Goal: Transaction & Acquisition: Purchase product/service

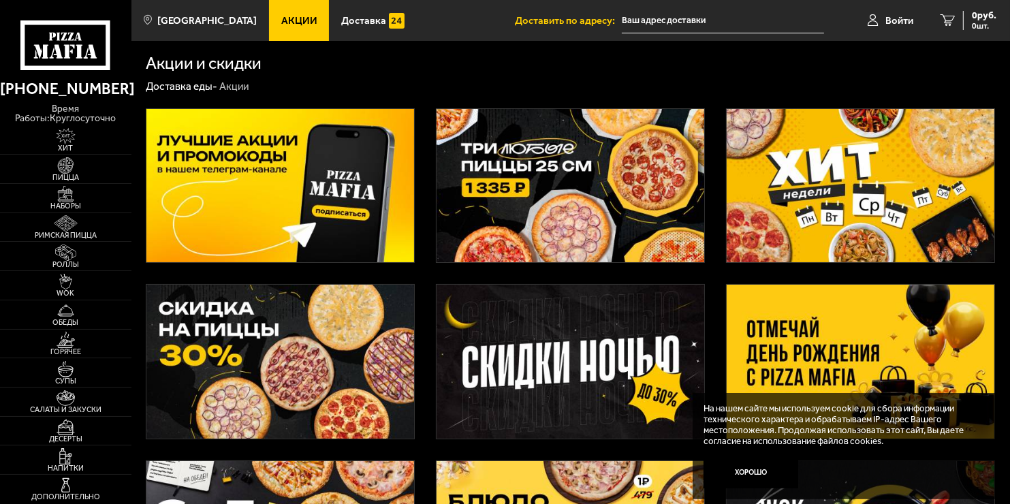
click at [897, 193] on img at bounding box center [860, 186] width 268 height 154
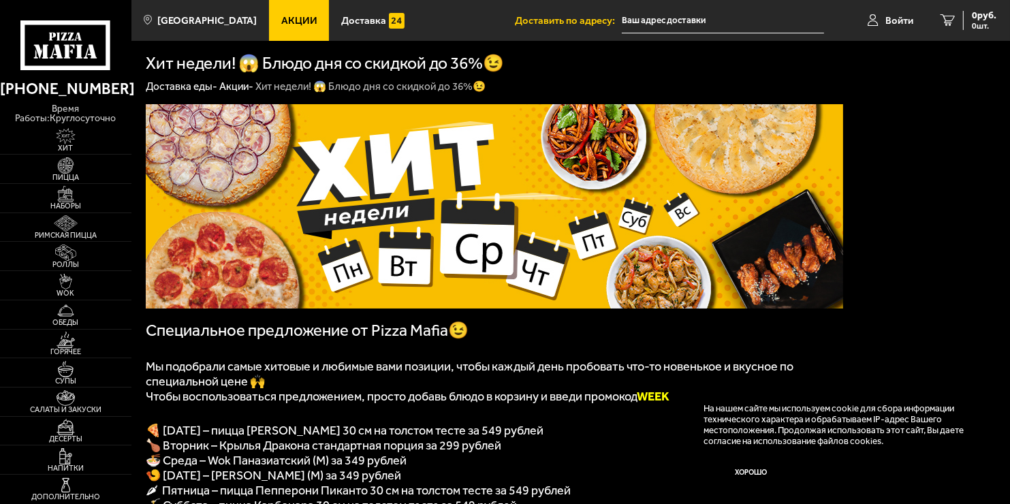
click at [281, 22] on span "Акции" at bounding box center [299, 21] width 36 height 10
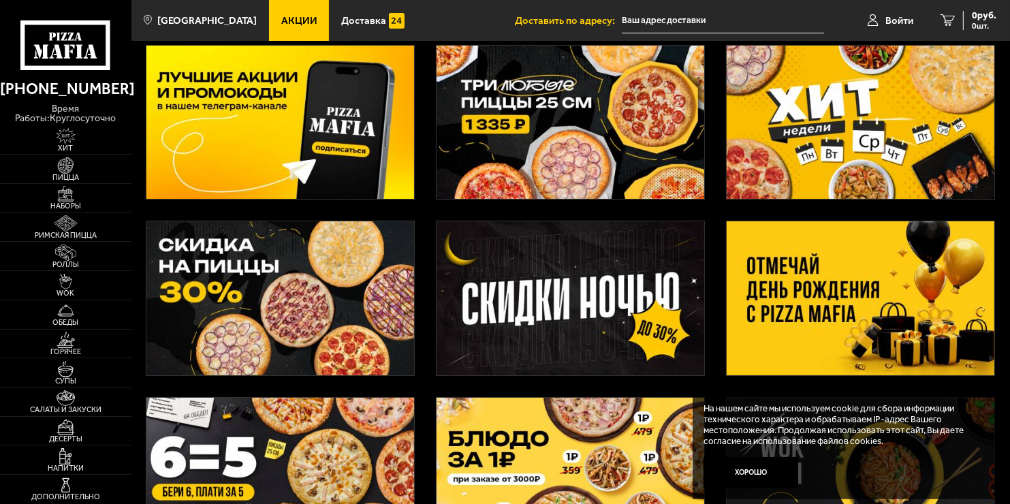
scroll to position [69, 0]
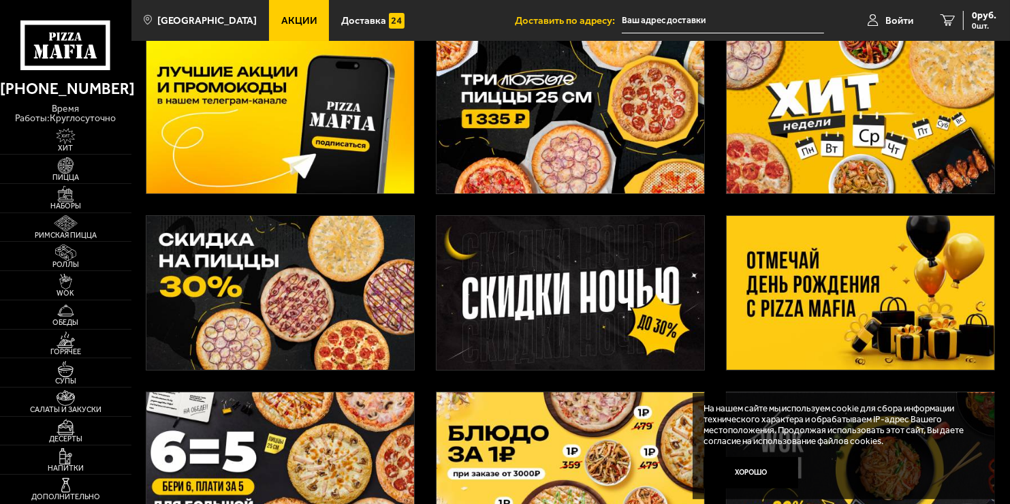
click at [627, 97] on img at bounding box center [570, 117] width 268 height 154
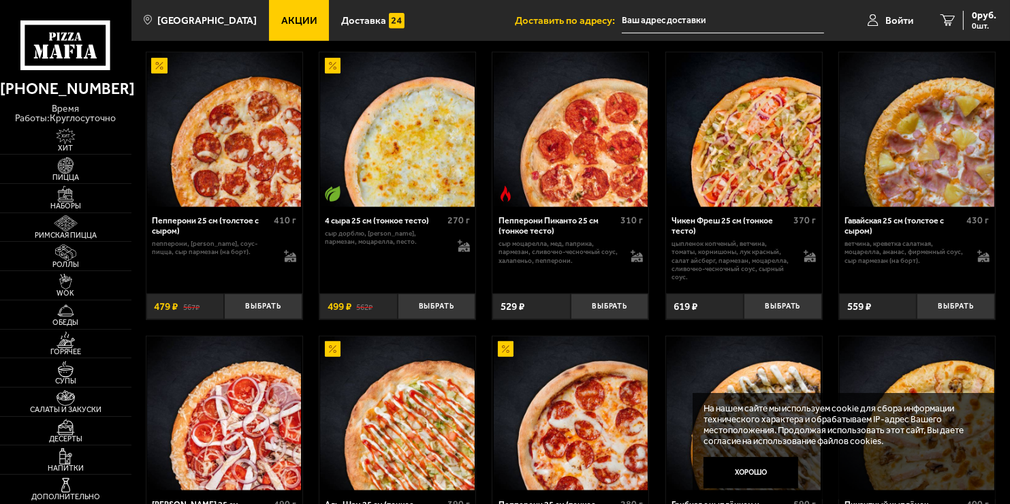
scroll to position [749, 0]
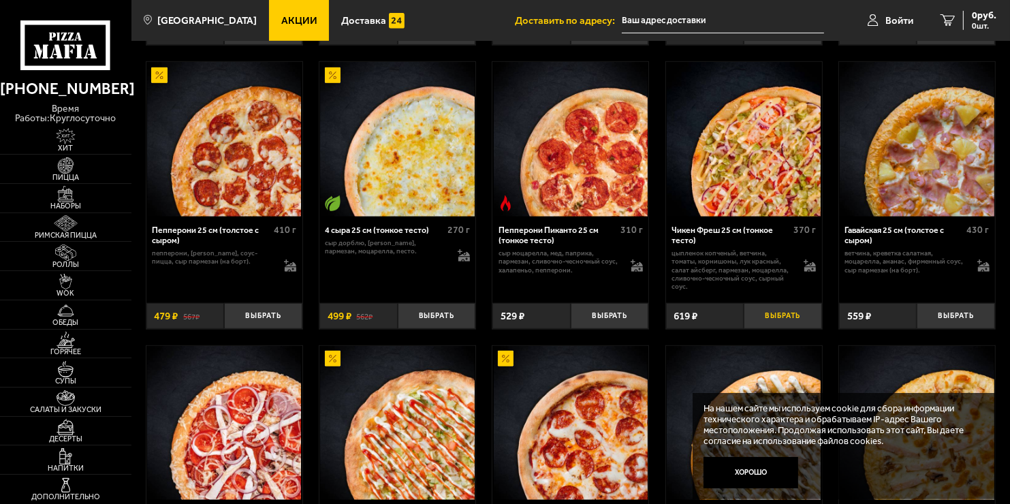
click at [769, 329] on button "Выбрать" at bounding box center [782, 316] width 78 height 26
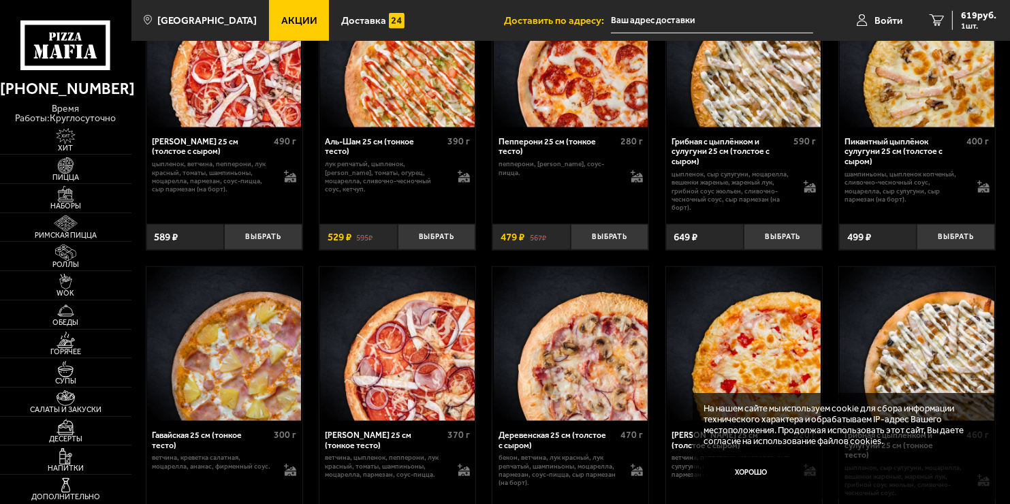
scroll to position [1157, 0]
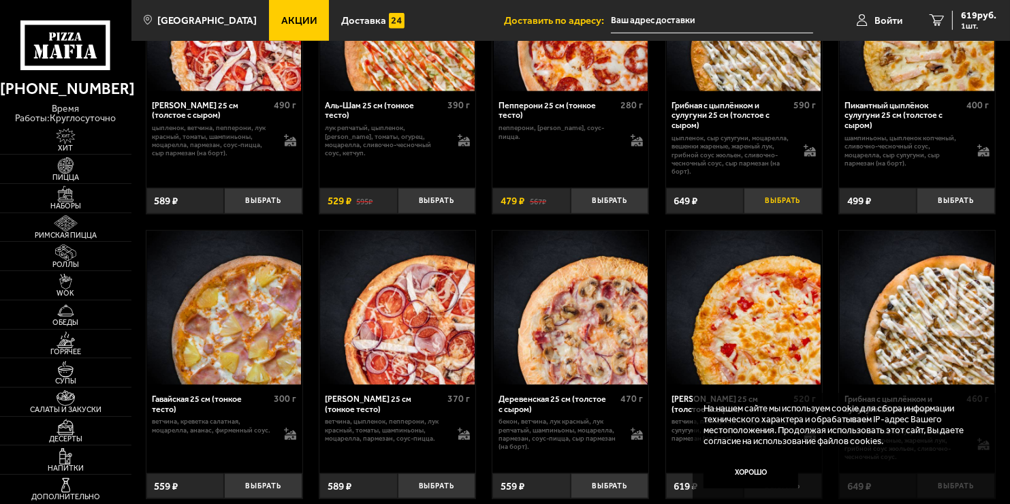
click at [765, 214] on button "Выбрать" at bounding box center [782, 201] width 78 height 26
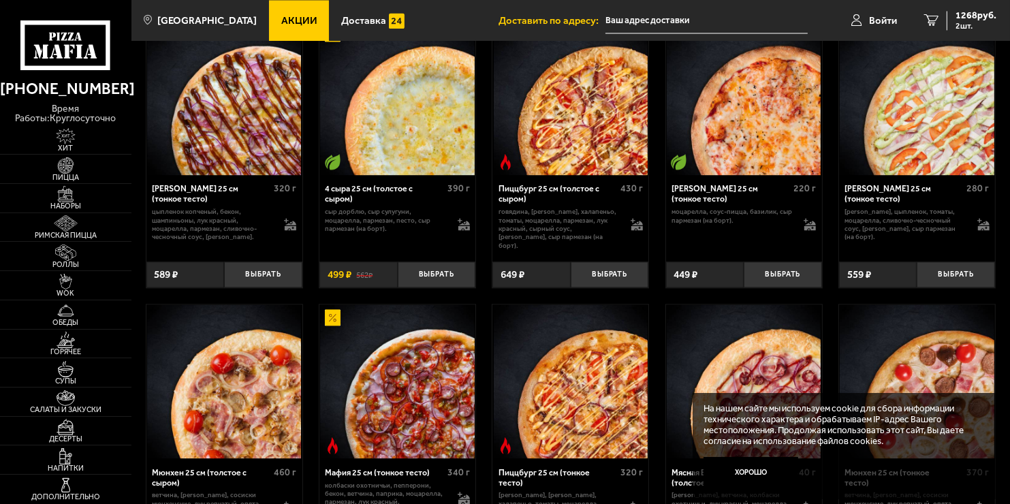
scroll to position [2769, 0]
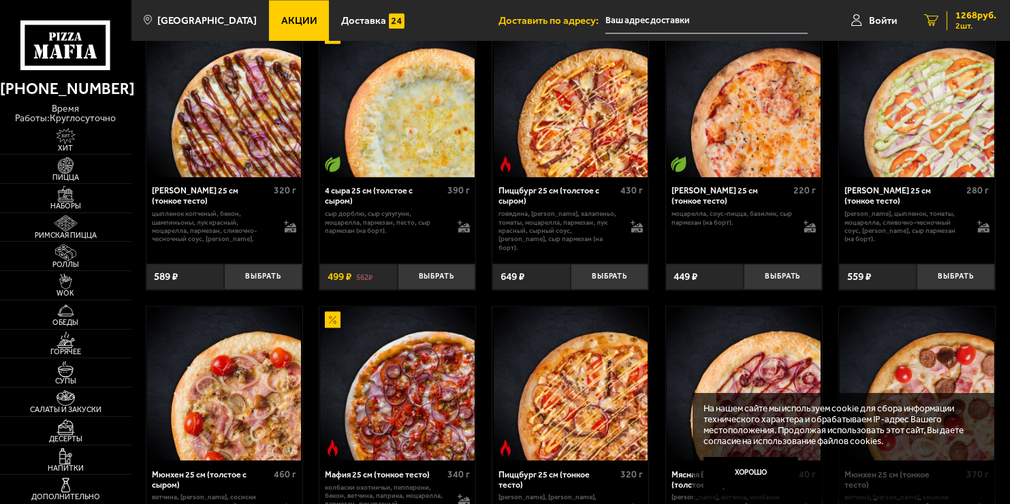
click at [969, 31] on link "2 1268 руб. 2 шт." at bounding box center [959, 20] width 99 height 41
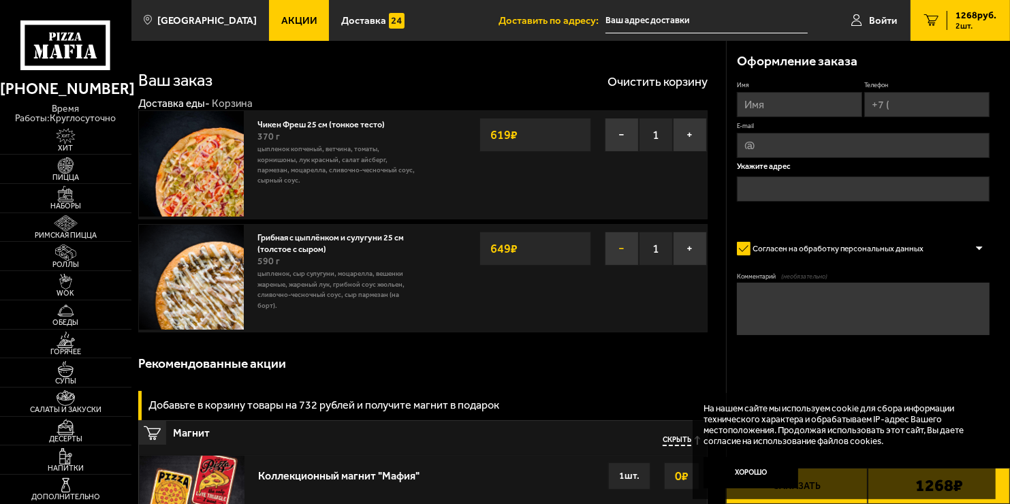
click at [624, 259] on button "−" at bounding box center [622, 248] width 34 height 34
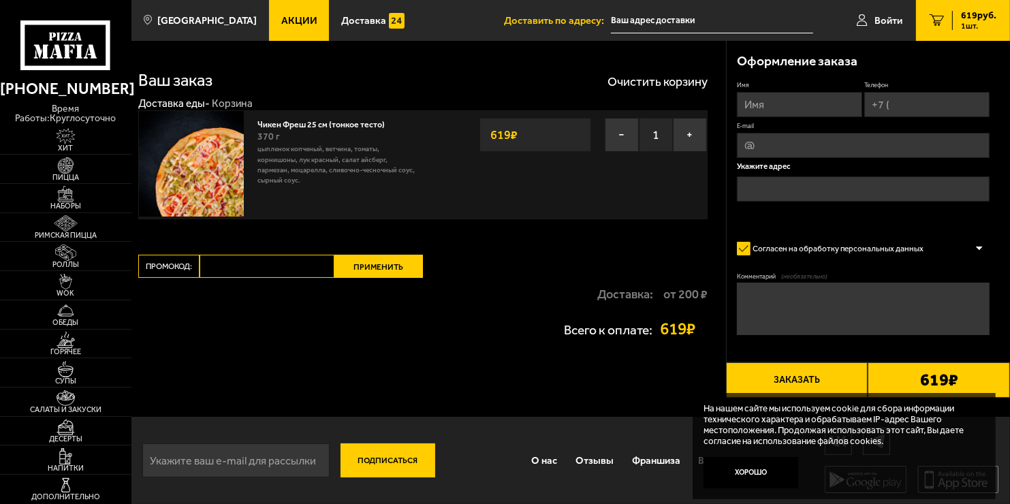
scroll to position [1, 0]
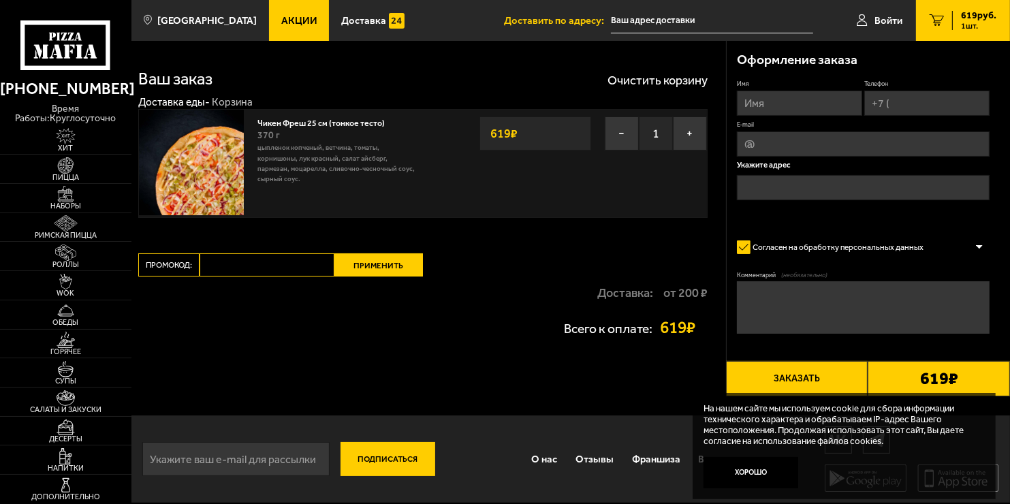
click at [286, 17] on span "Акции" at bounding box center [299, 21] width 36 height 10
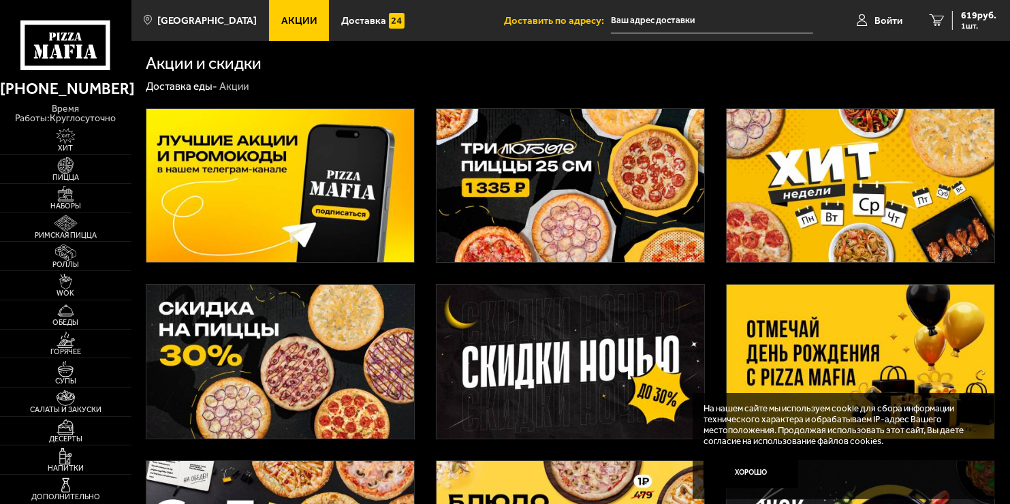
click at [533, 210] on img at bounding box center [570, 186] width 268 height 154
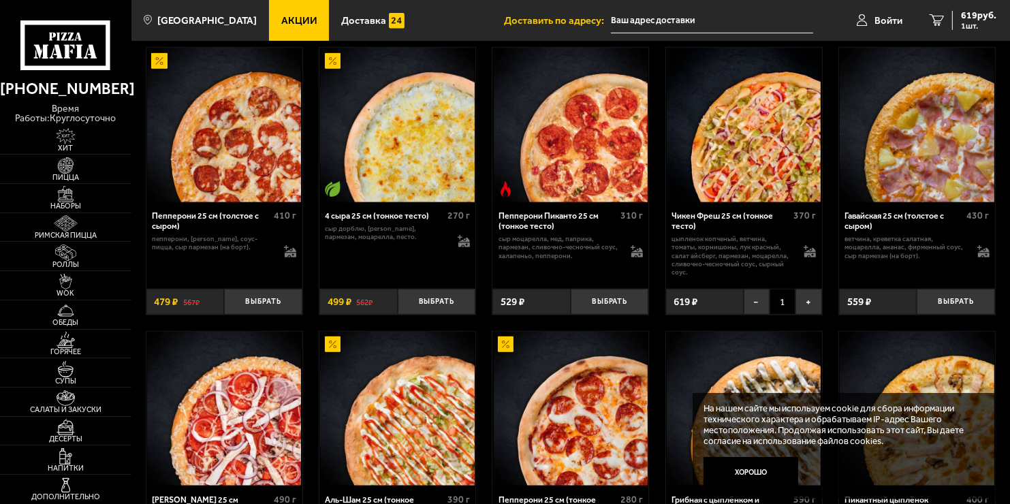
scroll to position [726, 0]
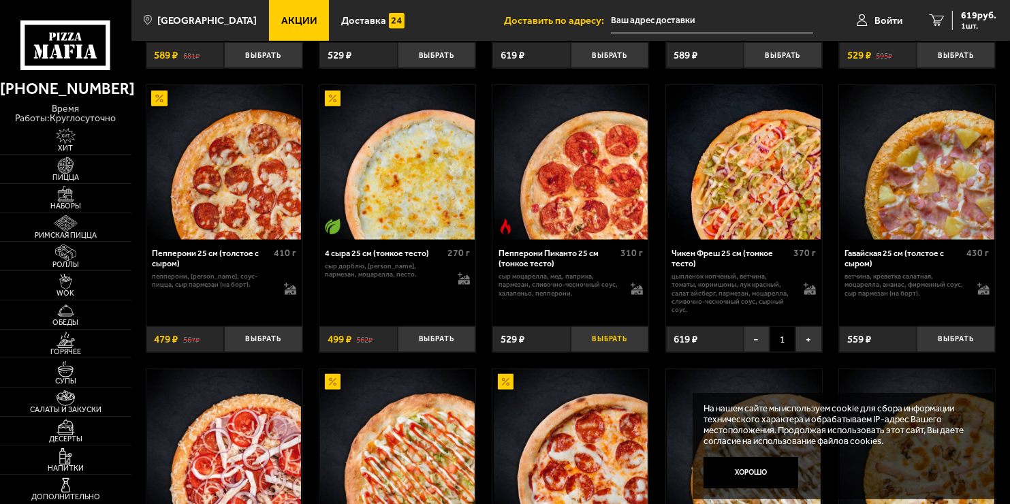
click at [607, 352] on button "Выбрать" at bounding box center [610, 339] width 78 height 26
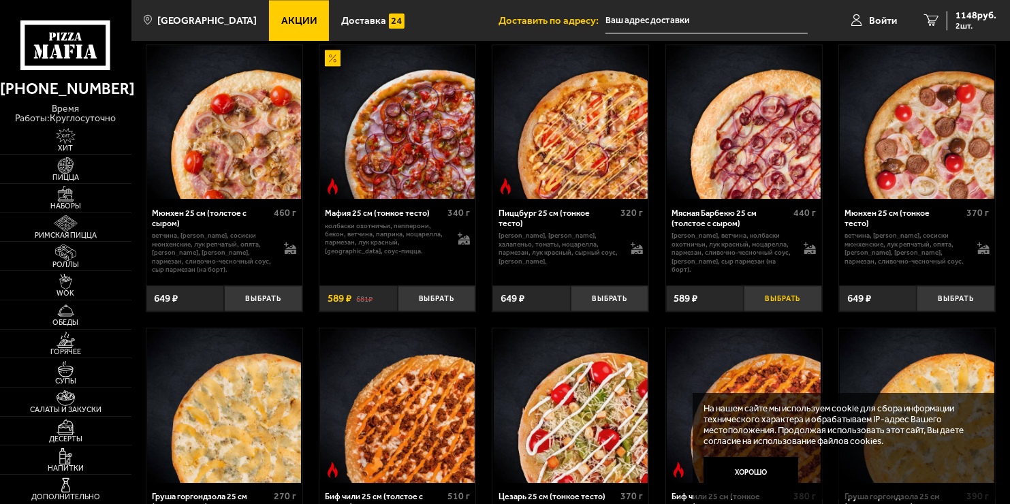
scroll to position [3041, 0]
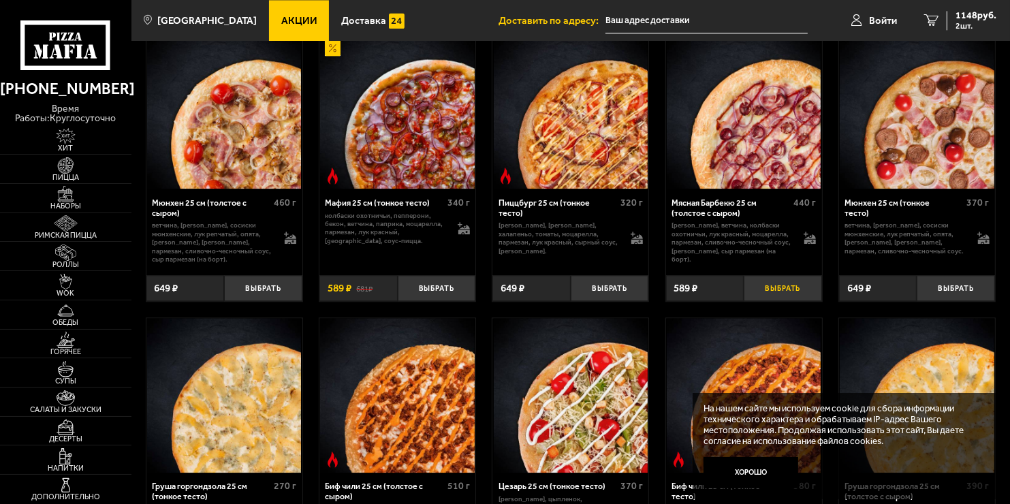
click at [789, 301] on button "Выбрать" at bounding box center [782, 288] width 78 height 26
click at [963, 16] on span "1737 руб." at bounding box center [975, 16] width 41 height 10
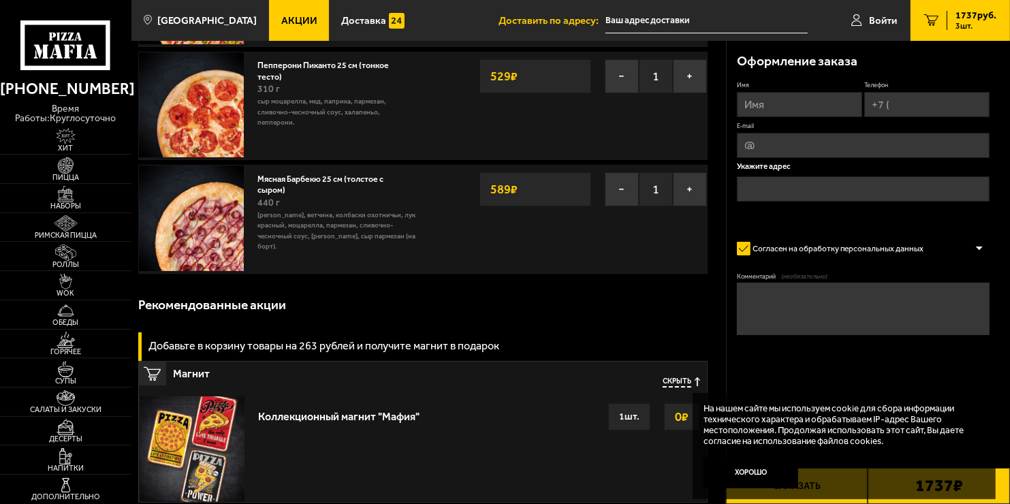
scroll to position [204, 0]
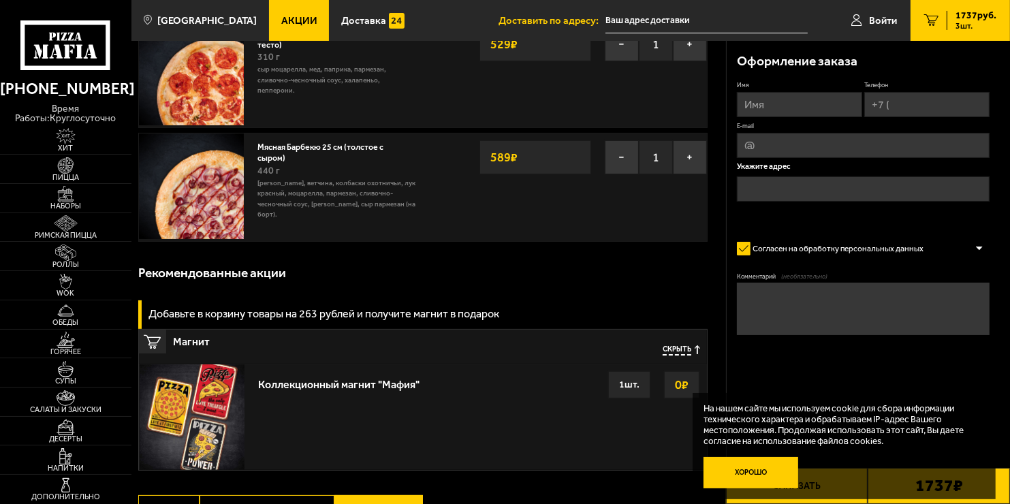
click at [741, 468] on button "Хорошо" at bounding box center [750, 472] width 95 height 31
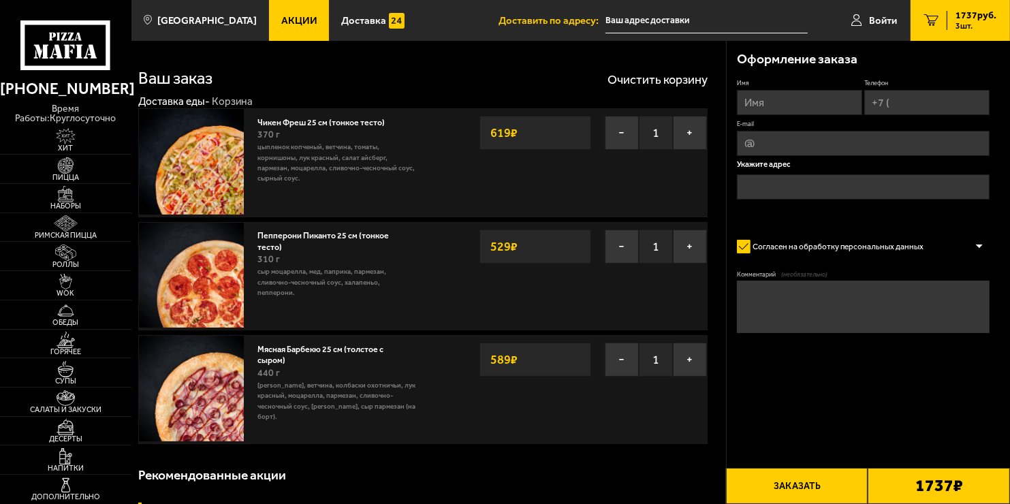
scroll to position [0, 0]
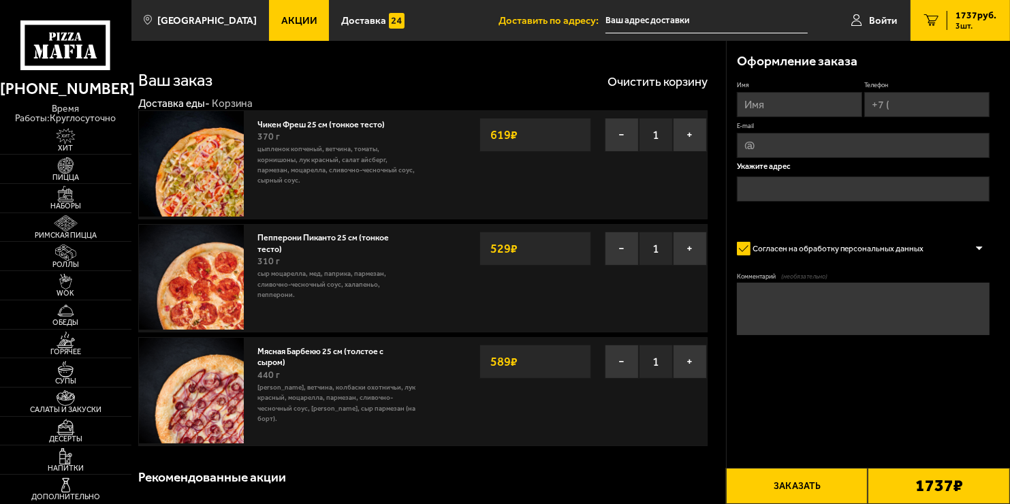
click at [297, 18] on span "Акции" at bounding box center [299, 21] width 36 height 10
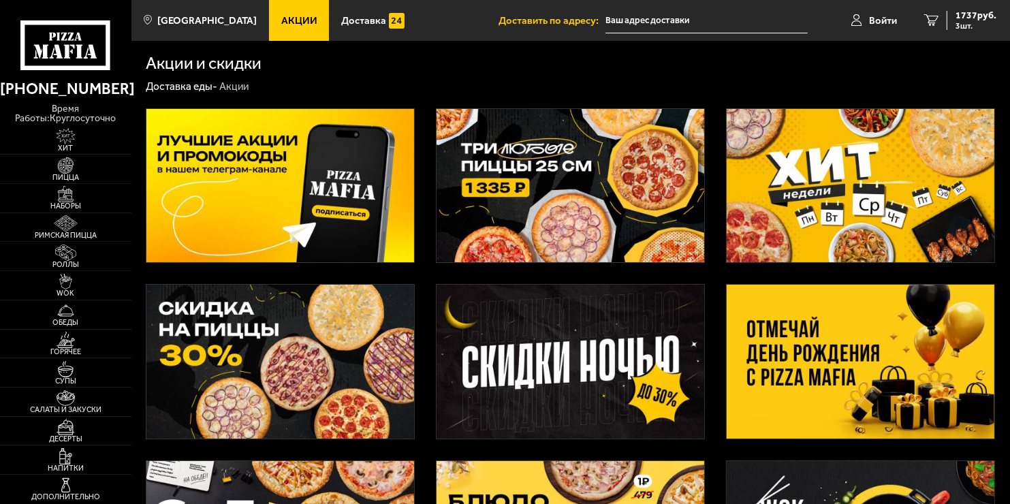
click at [553, 215] on img at bounding box center [570, 186] width 268 height 154
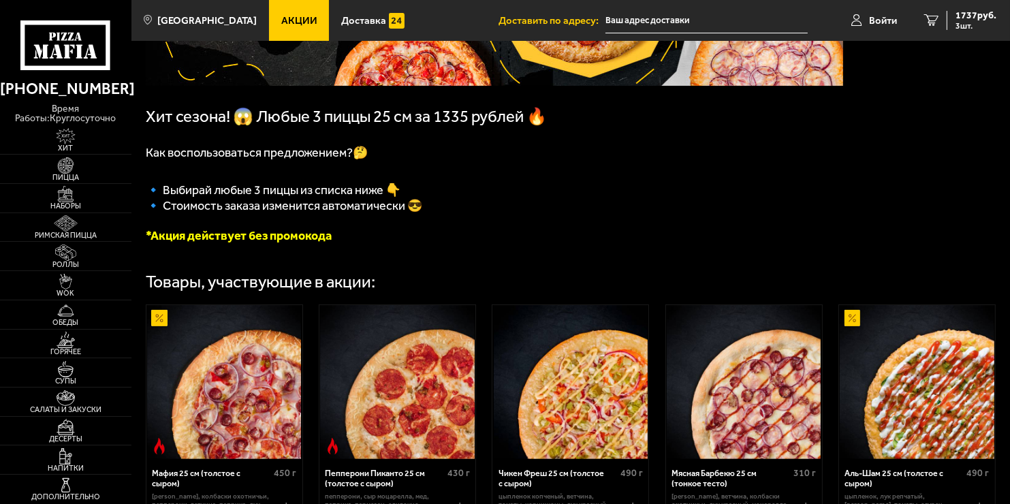
scroll to position [181, 0]
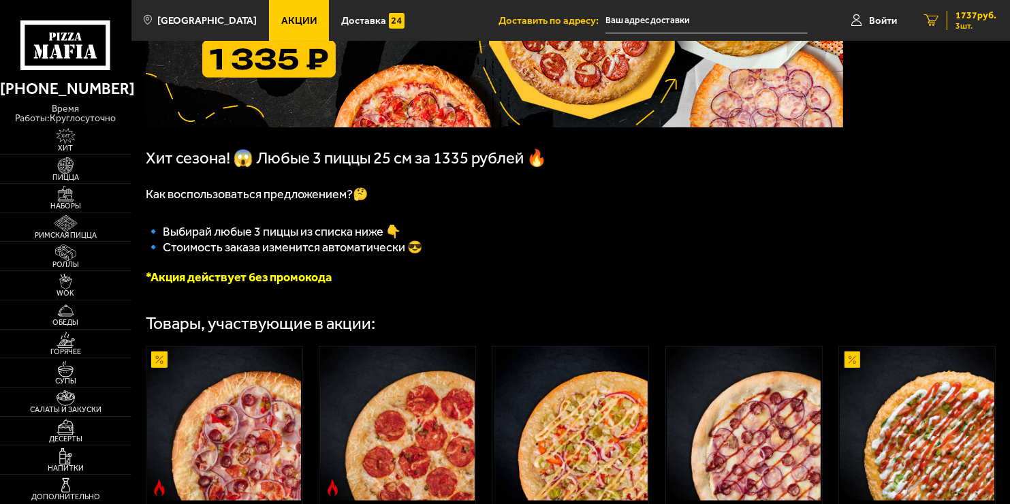
click at [965, 13] on span "1737 руб." at bounding box center [975, 16] width 41 height 10
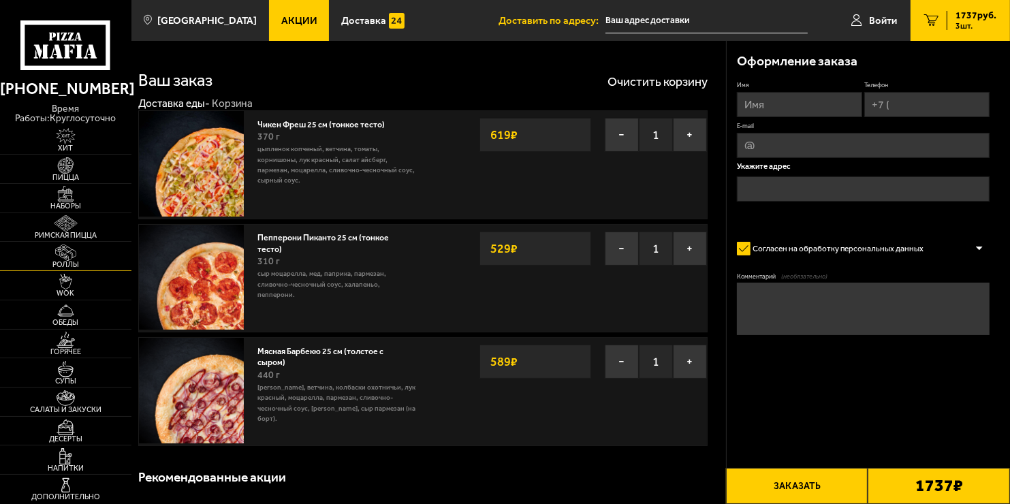
click at [53, 256] on img at bounding box center [66, 252] width 40 height 16
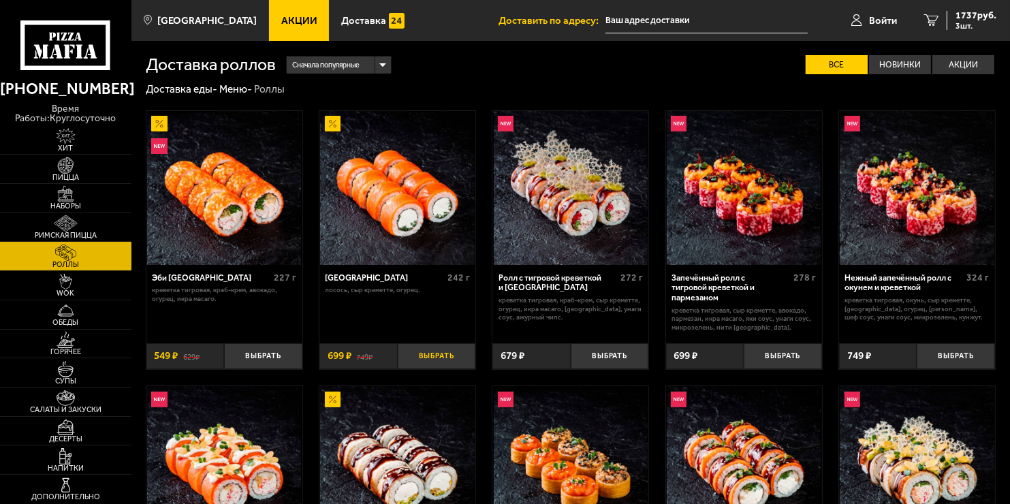
click at [425, 359] on button "Выбрать" at bounding box center [437, 356] width 78 height 26
click at [967, 28] on span "4 шт." at bounding box center [975, 26] width 41 height 8
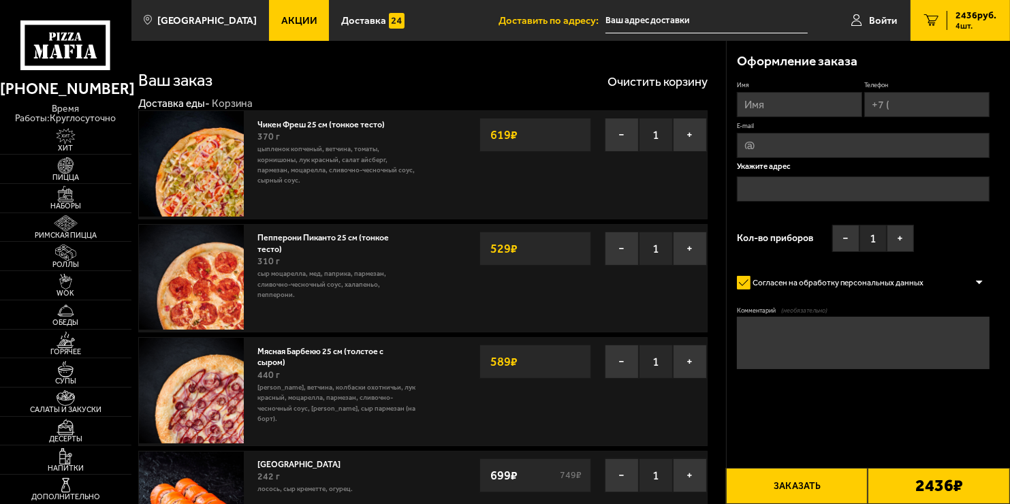
click at [281, 22] on span "Акции" at bounding box center [299, 21] width 36 height 10
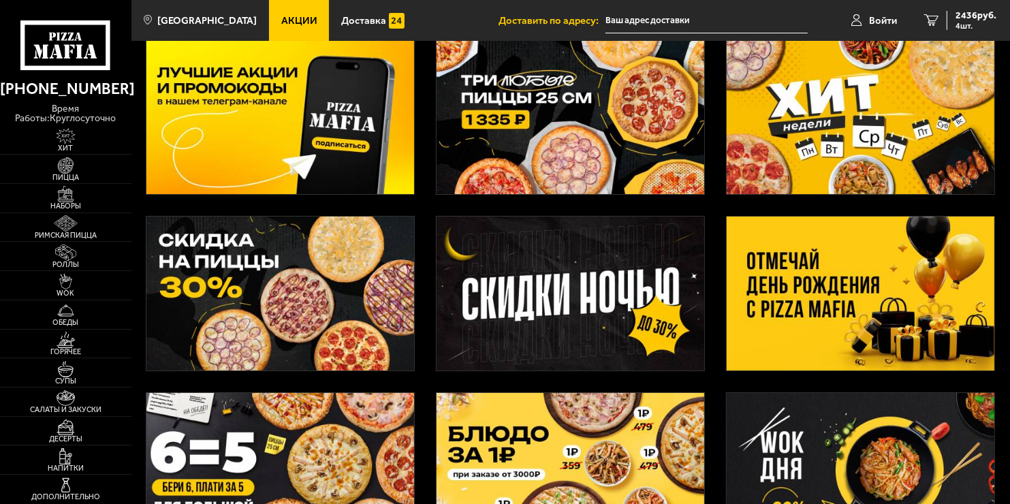
click at [534, 136] on img at bounding box center [570, 118] width 268 height 154
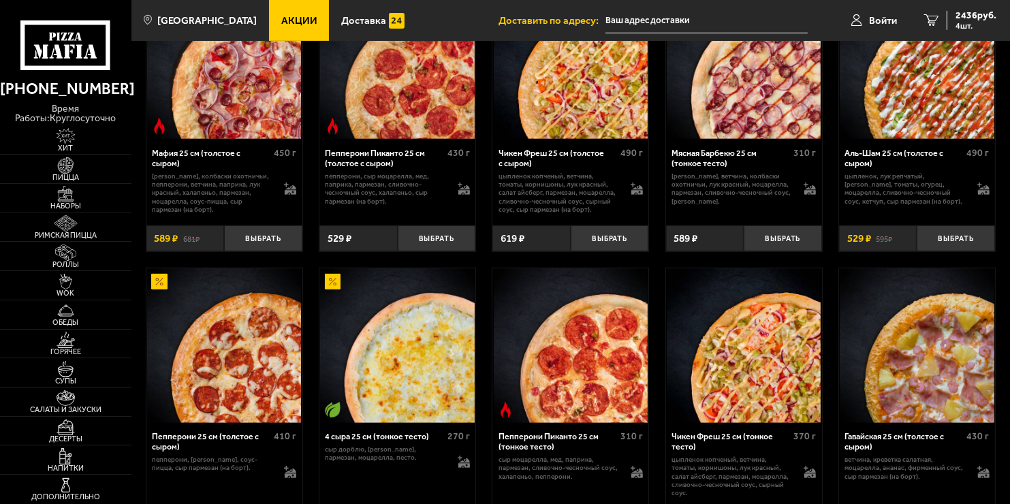
scroll to position [522, 0]
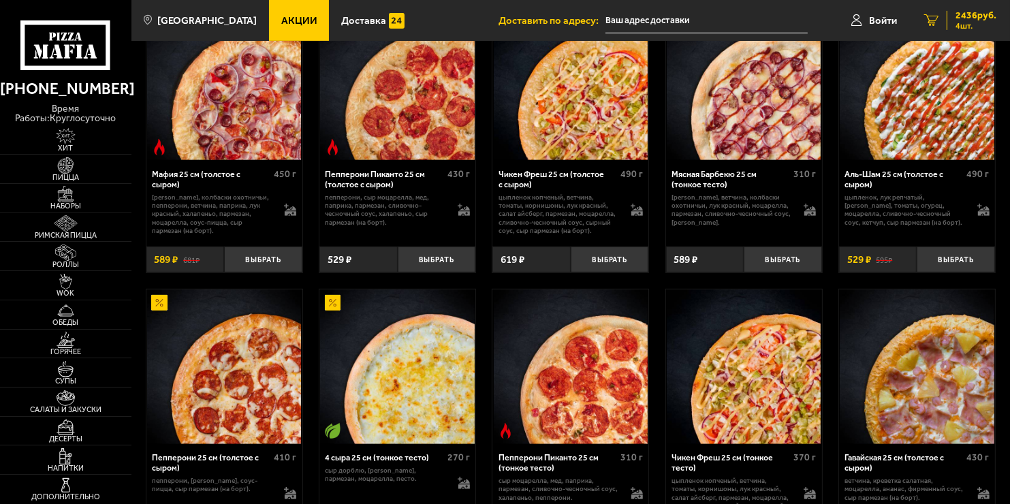
click at [958, 17] on span "2436 руб." at bounding box center [975, 16] width 41 height 10
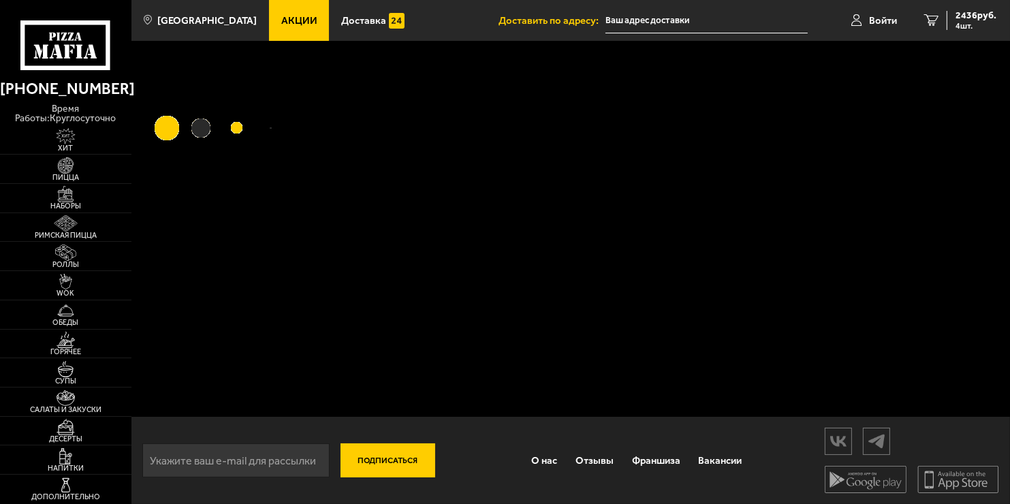
scroll to position [1, 0]
click at [281, 20] on span "Акции" at bounding box center [299, 21] width 36 height 10
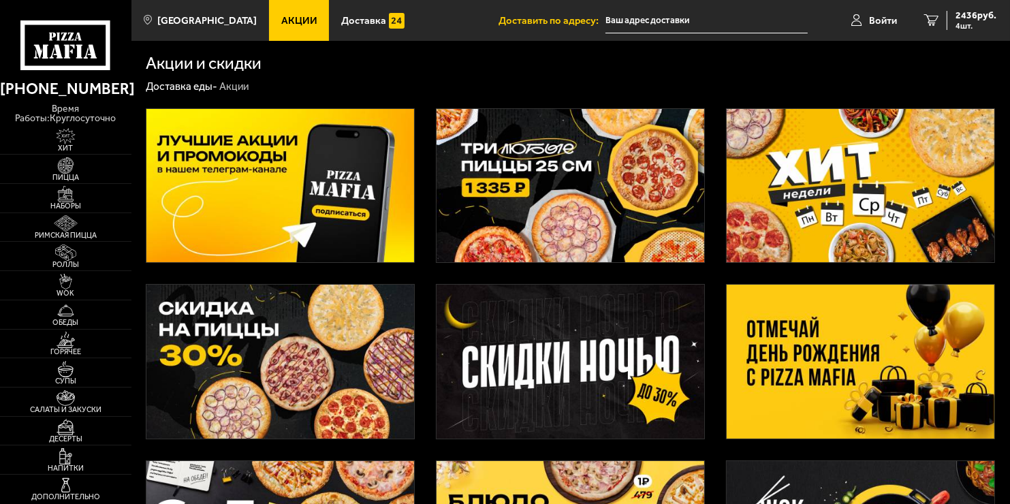
click at [497, 191] on img at bounding box center [570, 186] width 268 height 154
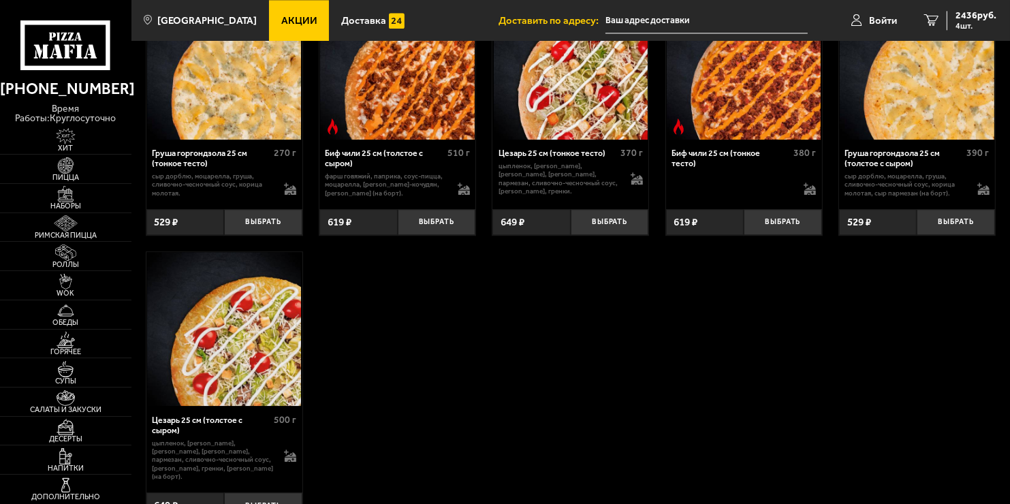
scroll to position [3381, 0]
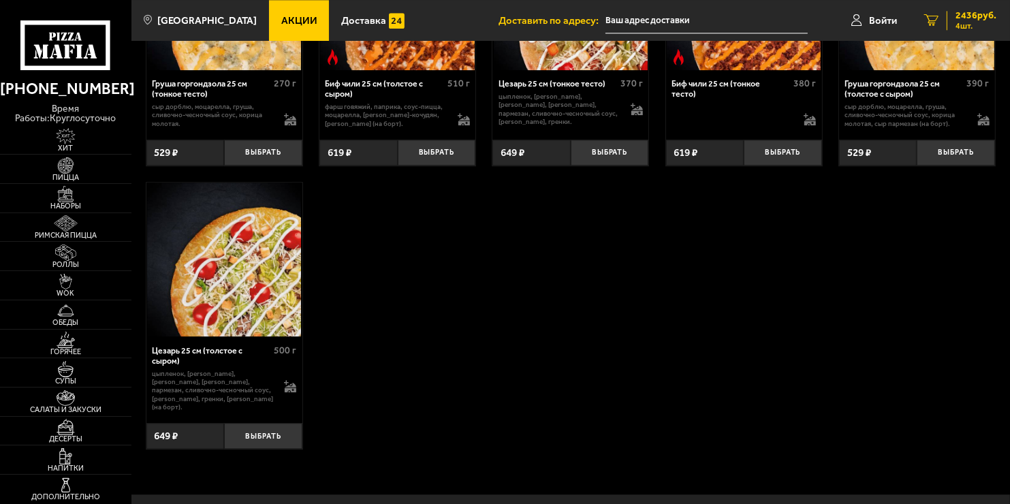
click at [966, 18] on span "2436 руб." at bounding box center [975, 16] width 41 height 10
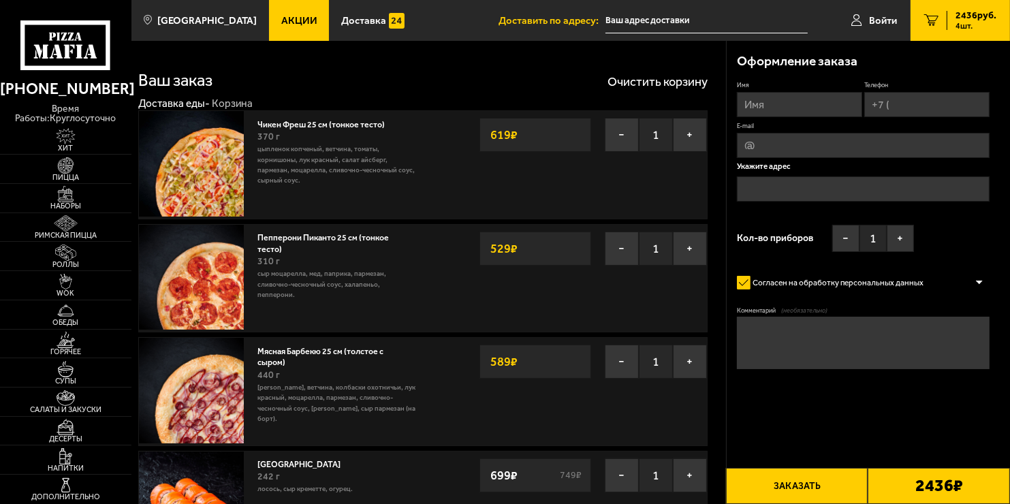
click at [781, 101] on input "Имя" at bounding box center [799, 104] width 125 height 25
type input "[PERSON_NAME]"
click at [896, 108] on input "Телефон" at bounding box center [926, 104] width 125 height 25
type input "[PHONE_NUMBER]"
type input "[EMAIL_ADDRESS][DOMAIN_NAME]"
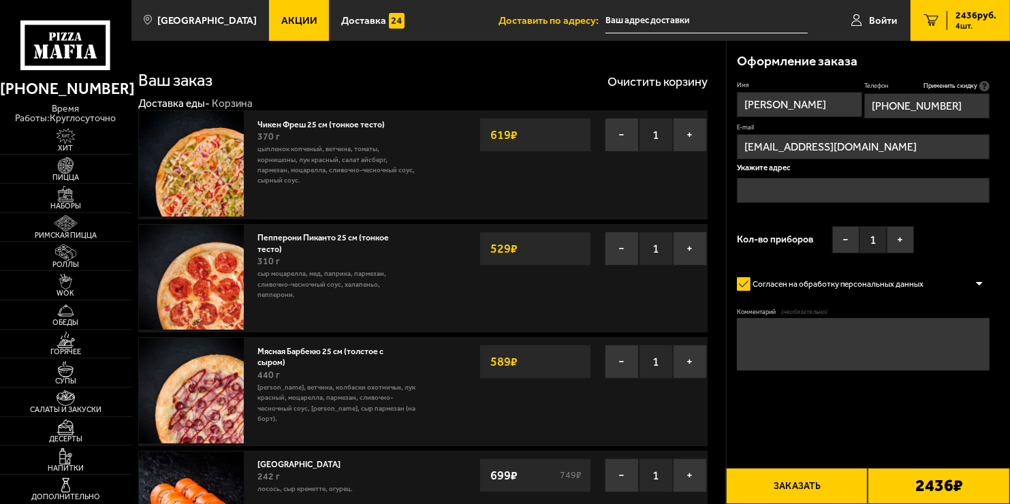
type input "[PHONE_NUMBER]"
click at [964, 234] on div "Имя [PERSON_NAME] Телефон Применить скидку Вы будете зарегистрированы автоматич…" at bounding box center [863, 170] width 253 height 179
click at [784, 189] on input "text" at bounding box center [863, 190] width 253 height 25
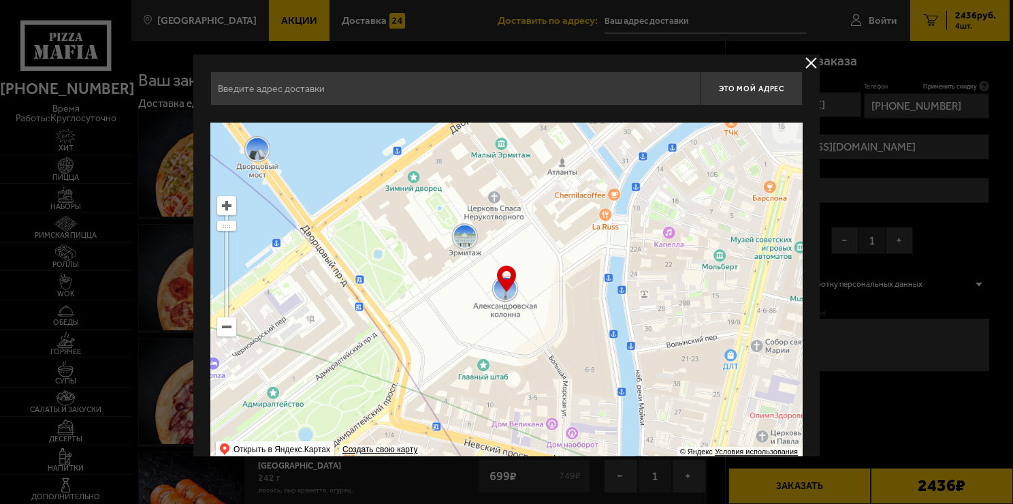
click at [805, 67] on button "delivery type" at bounding box center [811, 62] width 17 height 17
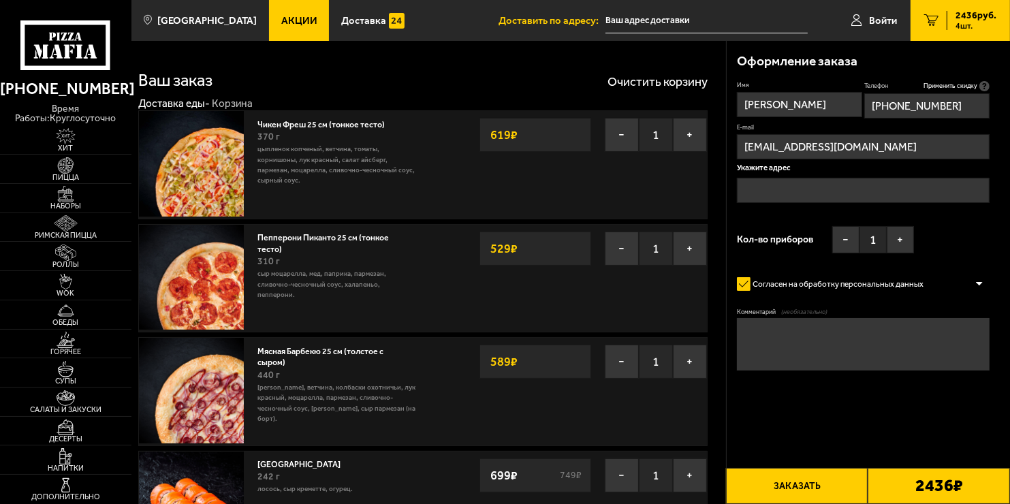
click at [964, 106] on input "[PHONE_NUMBER]" at bounding box center [926, 105] width 125 height 25
click at [760, 195] on input "text" at bounding box center [863, 190] width 253 height 25
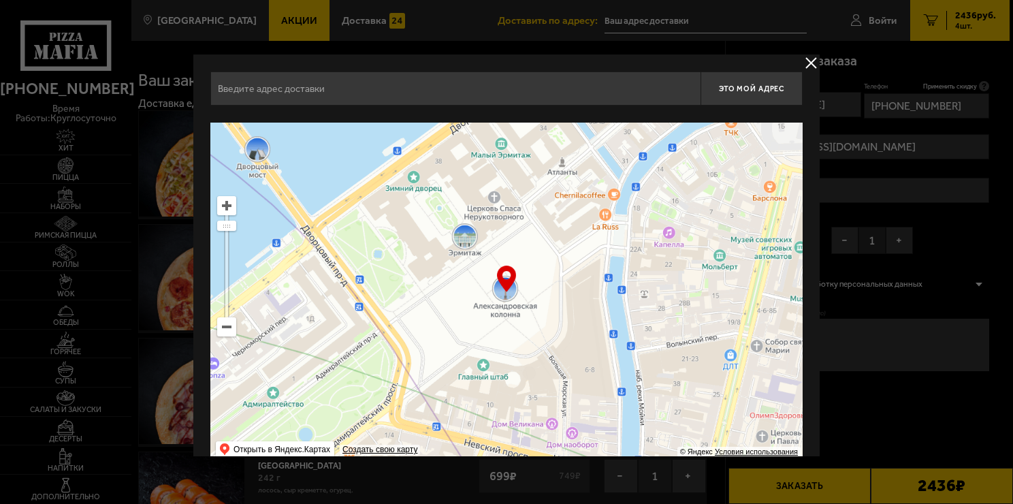
click at [240, 98] on input "text" at bounding box center [455, 88] width 490 height 34
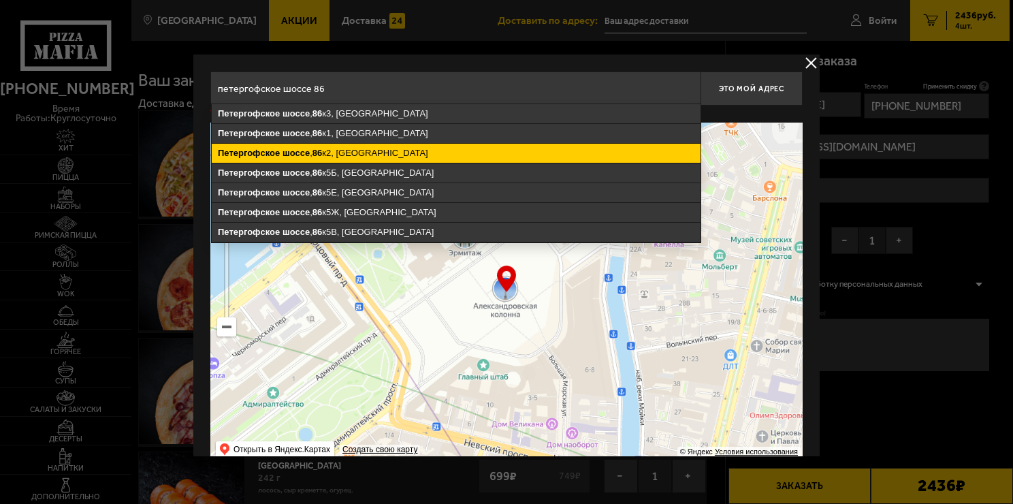
click at [287, 150] on ymaps "шоссе" at bounding box center [296, 153] width 27 height 10
type input "[STREET_ADDRESS]"
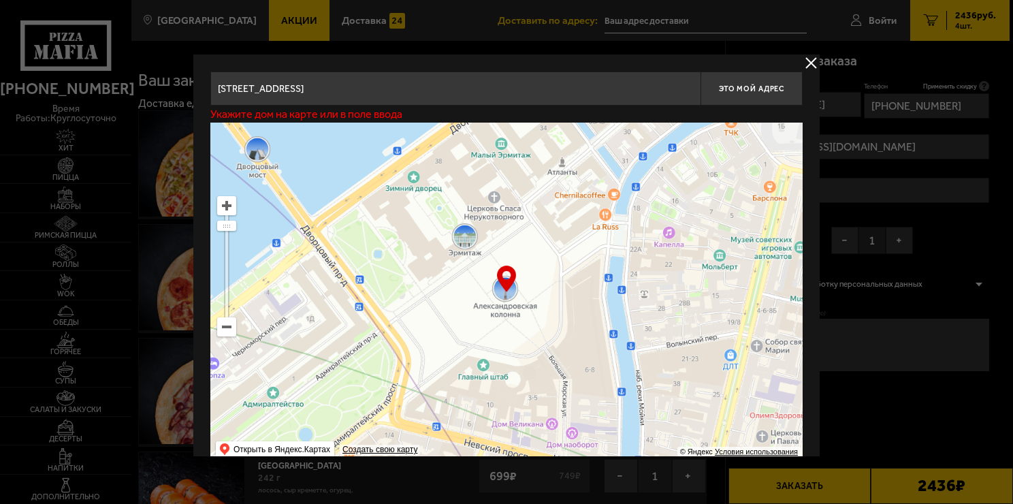
type input "[STREET_ADDRESS]"
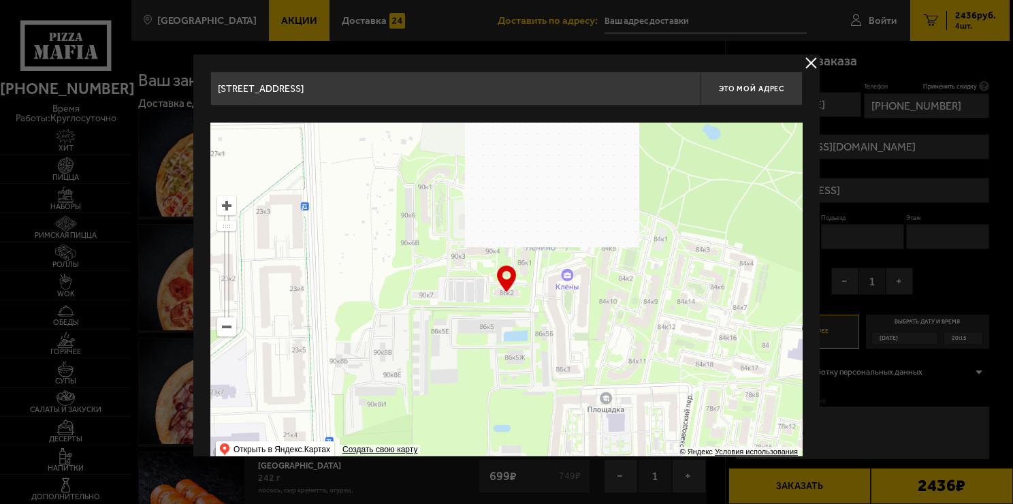
click at [425, 90] on input "[STREET_ADDRESS]" at bounding box center [455, 88] width 490 height 34
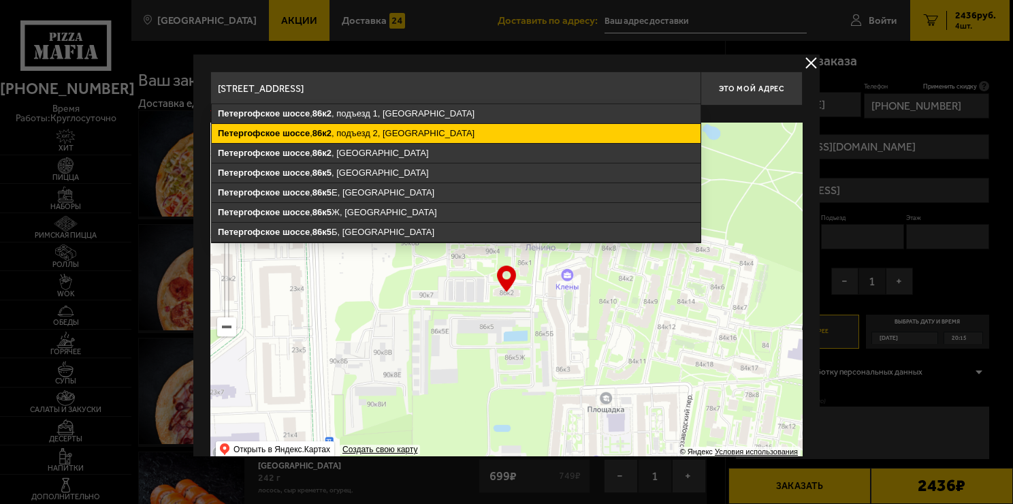
click at [392, 131] on ymaps "[STREET_ADDRESS]" at bounding box center [456, 133] width 489 height 19
type input "[STREET_ADDRESS]"
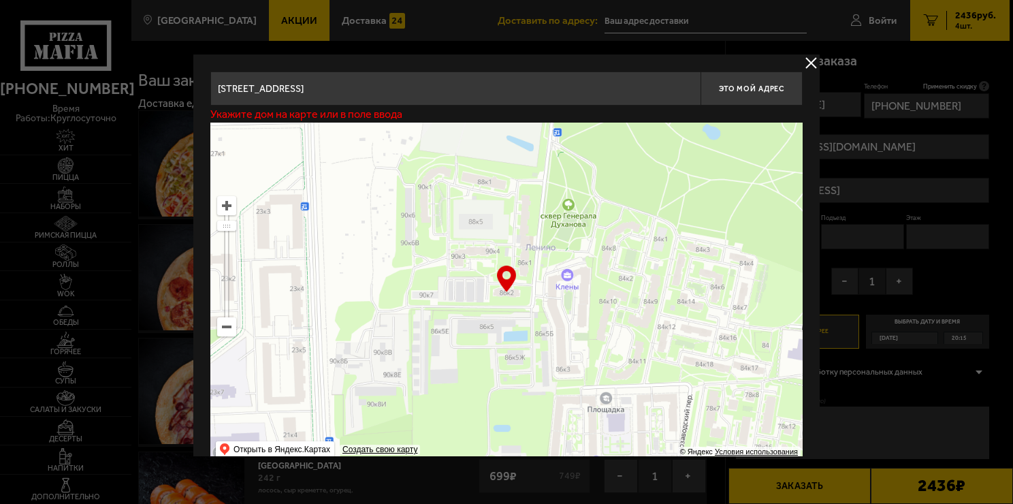
type input "[STREET_ADDRESS]"
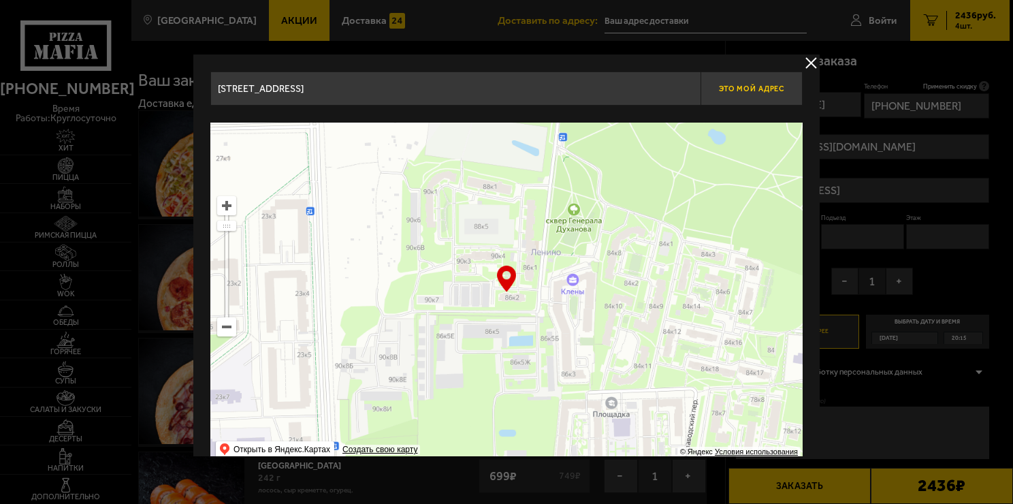
click at [739, 87] on span "Это мой адрес" at bounding box center [751, 88] width 65 height 9
type input "[STREET_ADDRESS]"
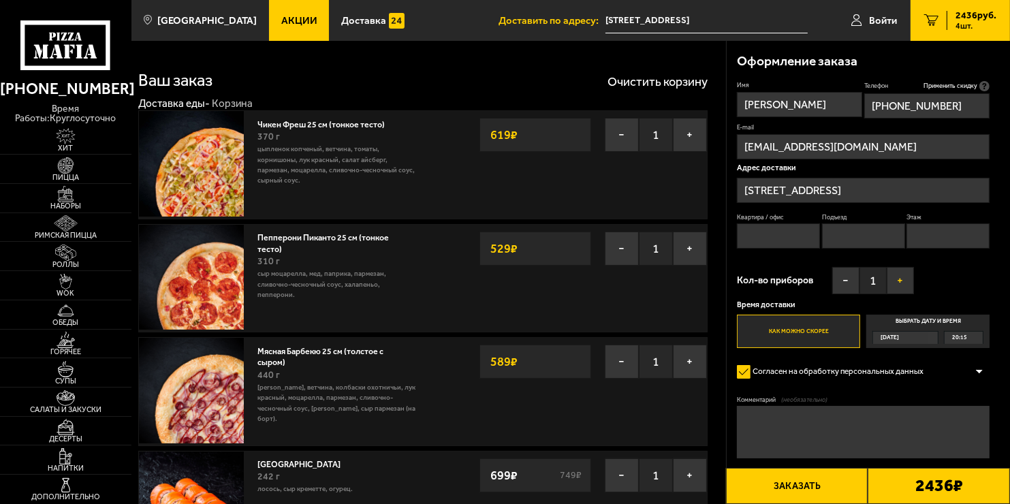
click at [908, 286] on button "+" at bounding box center [899, 280] width 27 height 27
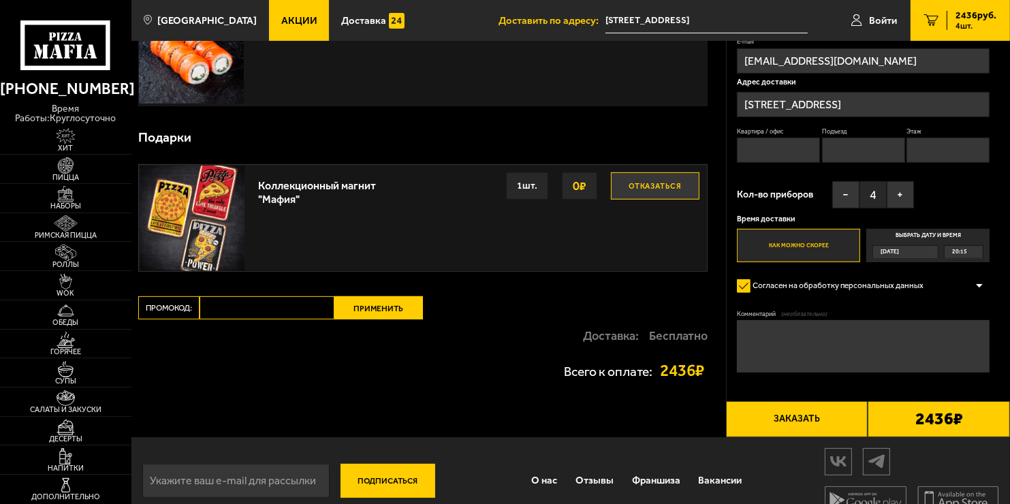
scroll to position [453, 0]
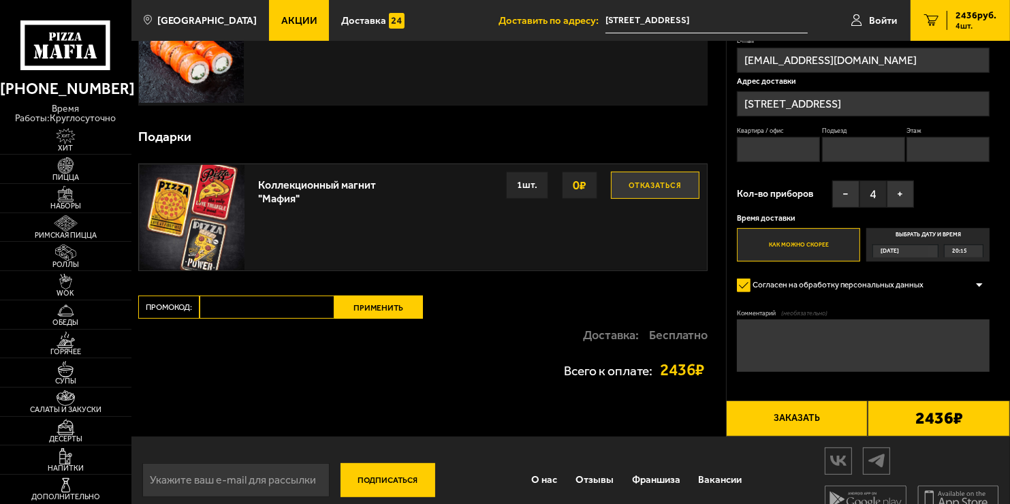
click at [777, 417] on button "Заказать" at bounding box center [797, 418] width 142 height 36
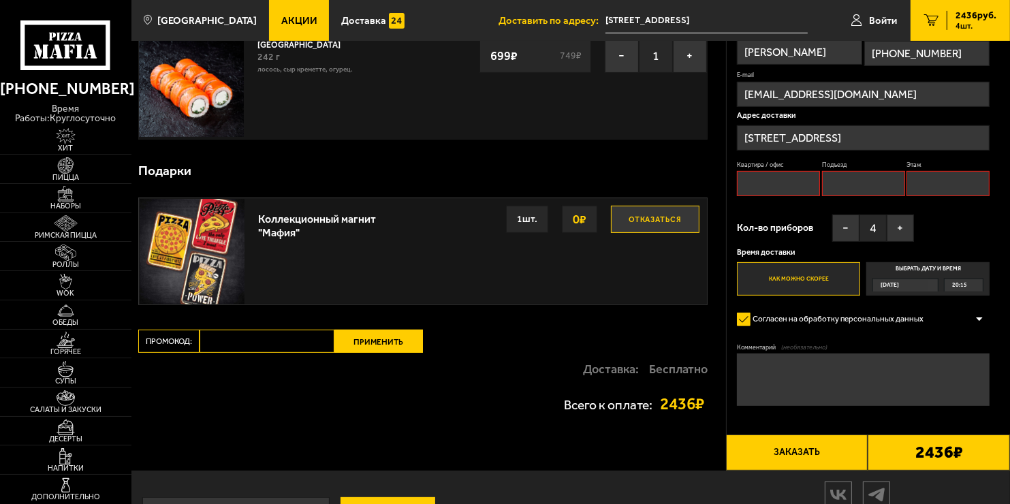
scroll to position [359, 0]
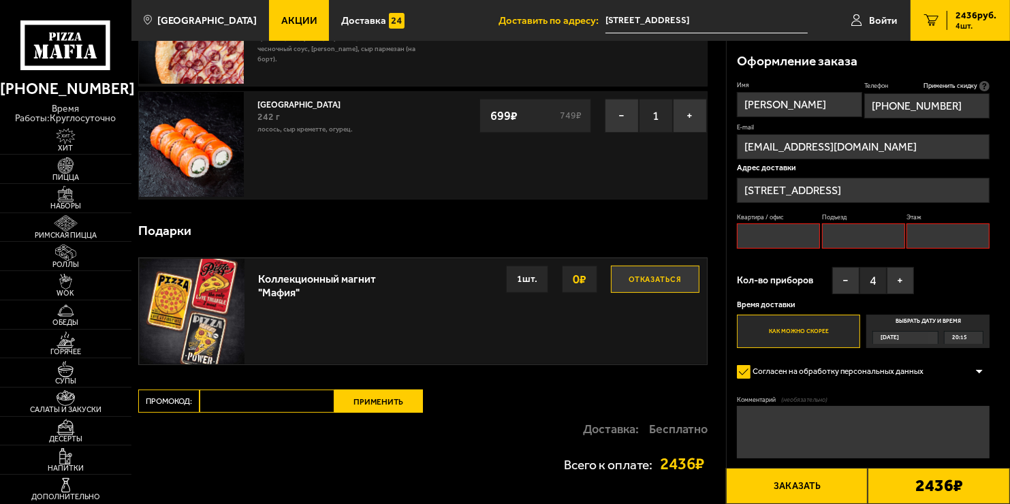
click at [795, 230] on input "Квартира / офис" at bounding box center [778, 235] width 83 height 25
type input "32"
click at [836, 242] on input "Подъезд" at bounding box center [863, 235] width 83 height 25
type input "2"
click at [935, 244] on input "Этаж" at bounding box center [947, 235] width 83 height 25
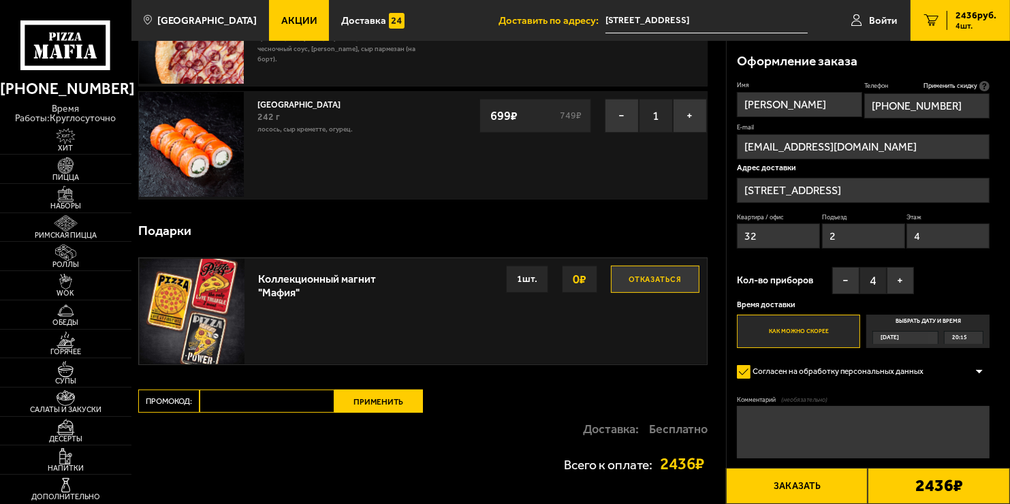
type input "4"
click at [475, 440] on div "Доставка: Бесплатно" at bounding box center [422, 429] width 569 height 33
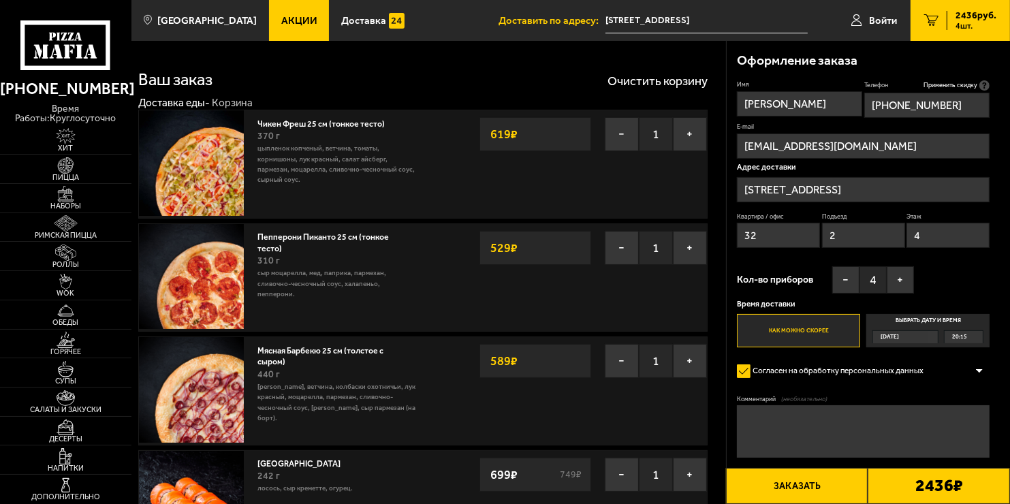
scroll to position [0, 0]
click at [814, 486] on button "Заказать" at bounding box center [797, 486] width 142 height 36
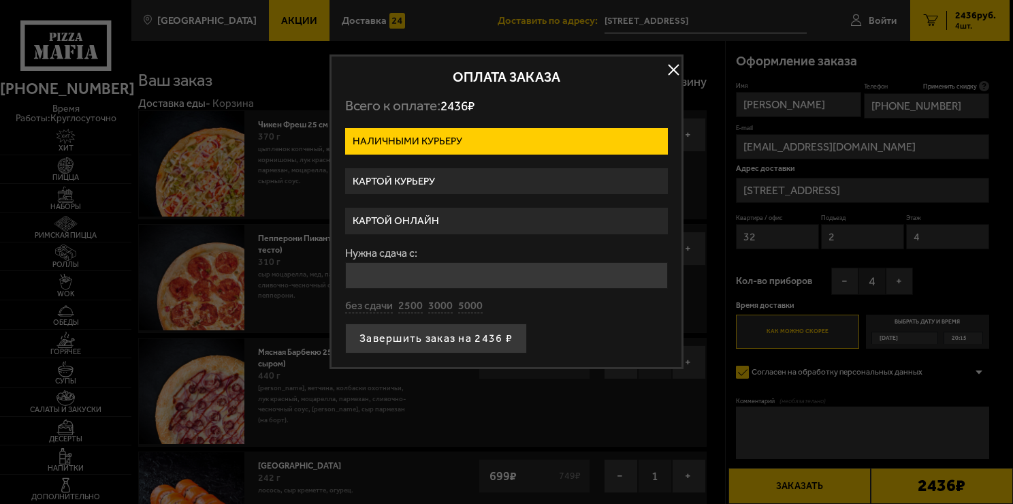
click at [673, 73] on button "button" at bounding box center [673, 69] width 20 height 20
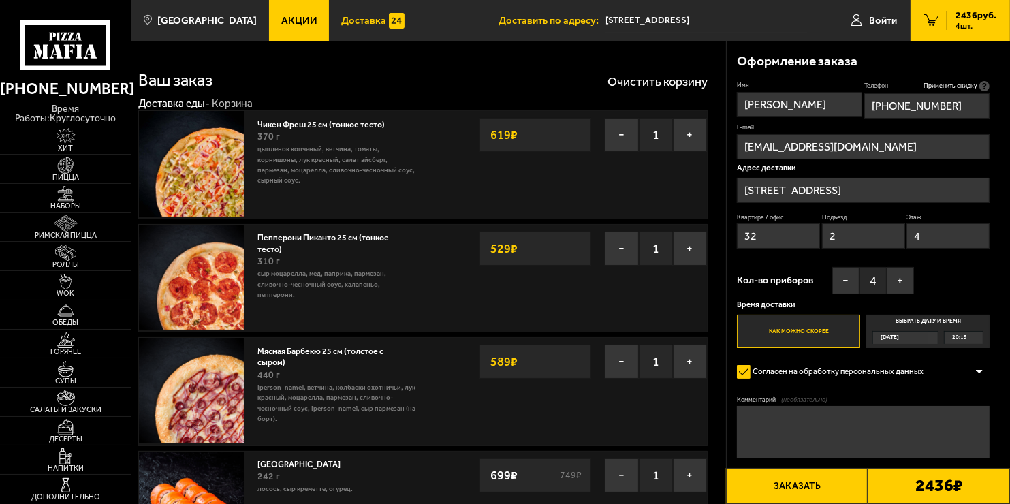
click at [341, 17] on span "Доставка" at bounding box center [363, 21] width 45 height 10
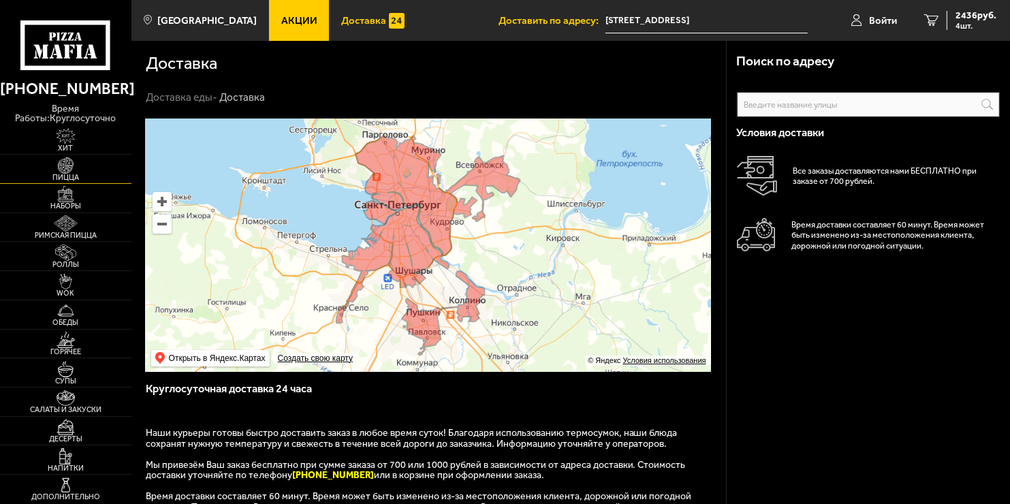
click at [69, 172] on img at bounding box center [66, 165] width 40 height 16
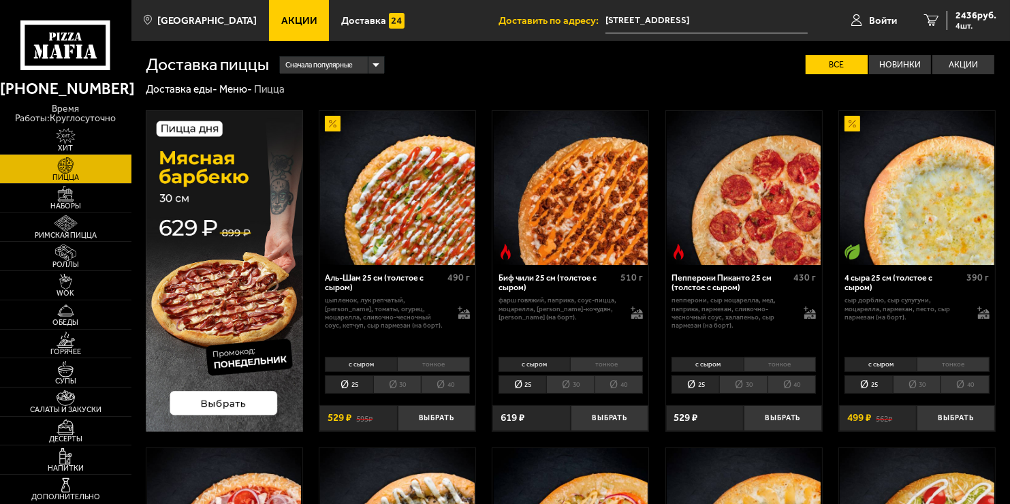
click at [294, 32] on link "Акции" at bounding box center [299, 20] width 61 height 41
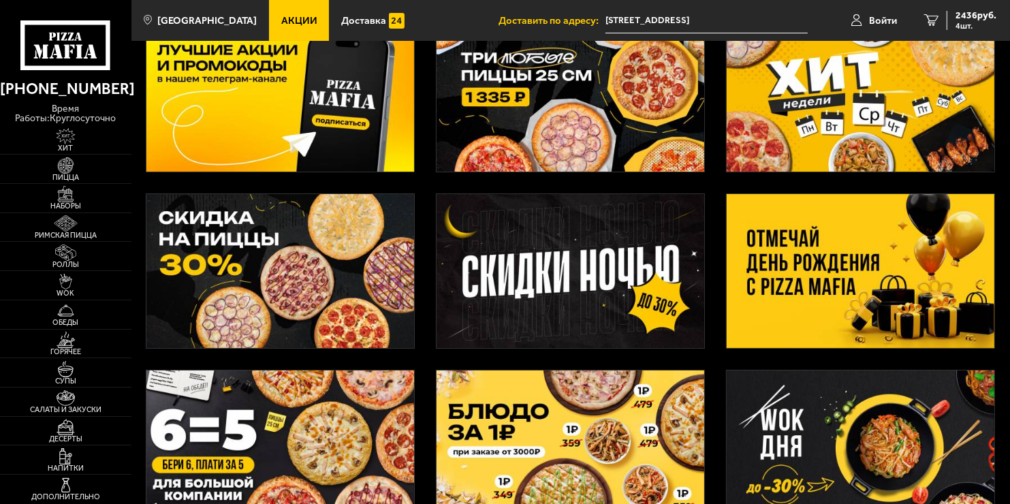
click at [568, 116] on img at bounding box center [570, 95] width 268 height 154
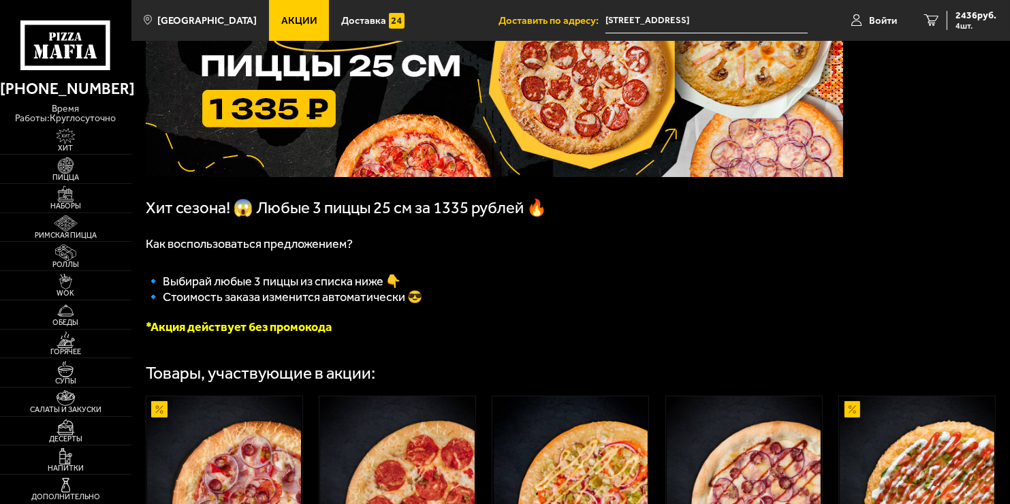
scroll to position [159, 0]
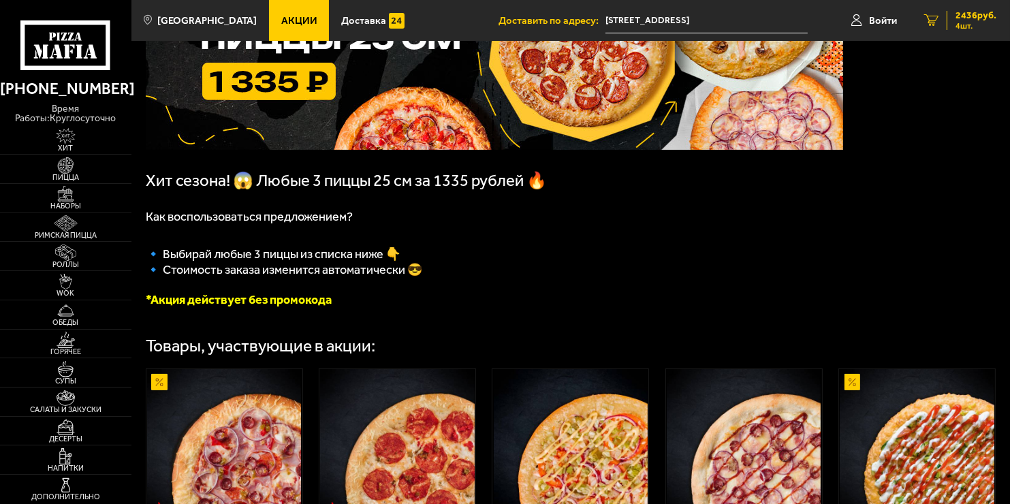
click at [971, 25] on span "4 шт." at bounding box center [975, 26] width 41 height 8
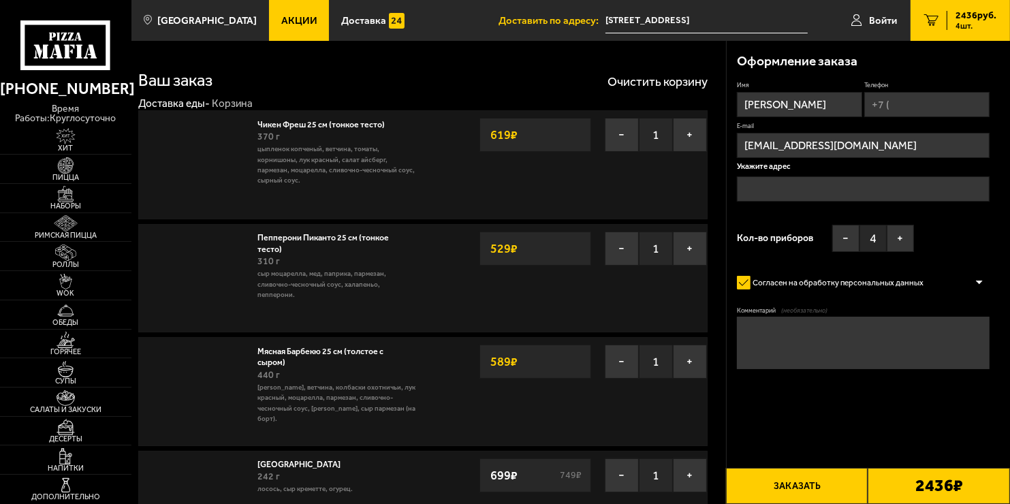
type input "[STREET_ADDRESS]"
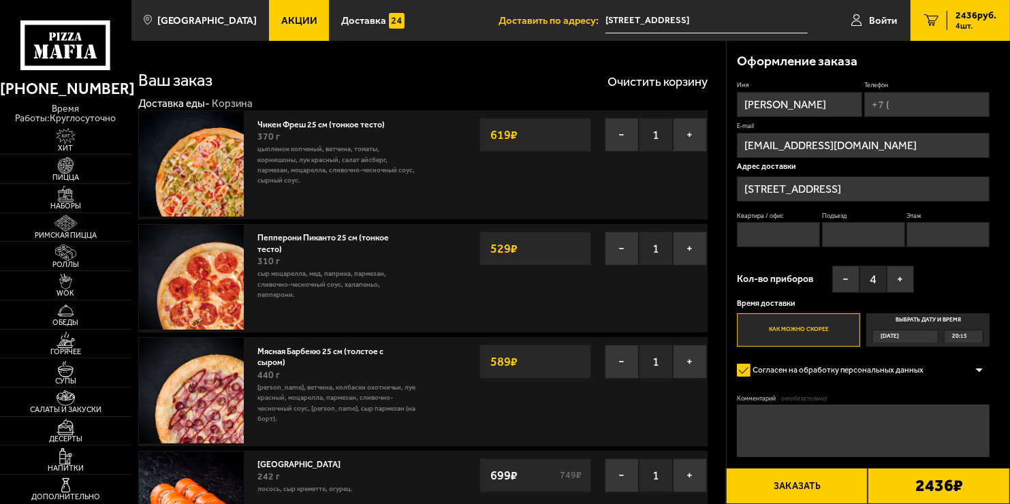
click at [894, 107] on input "Телефон" at bounding box center [926, 104] width 125 height 25
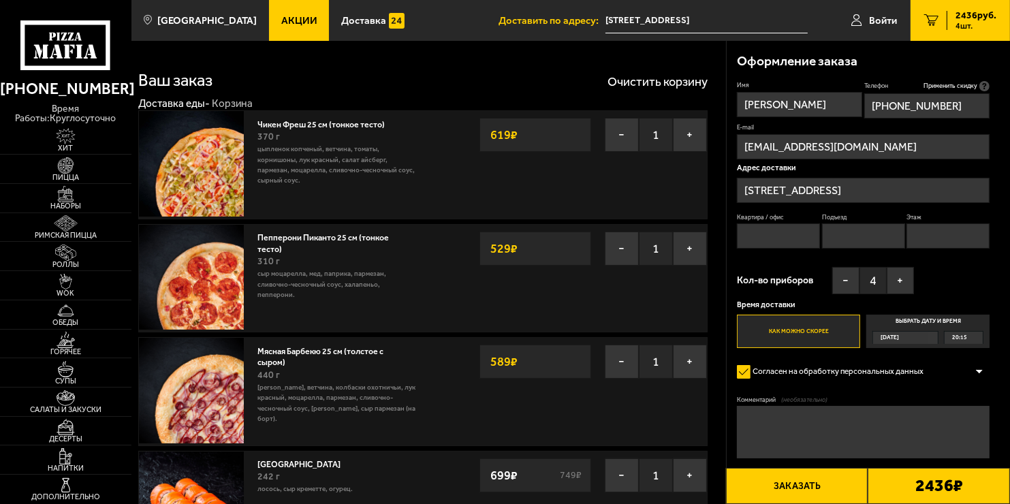
type input "[PHONE_NUMBER]"
click at [971, 86] on span "Применить скидку" at bounding box center [950, 86] width 54 height 9
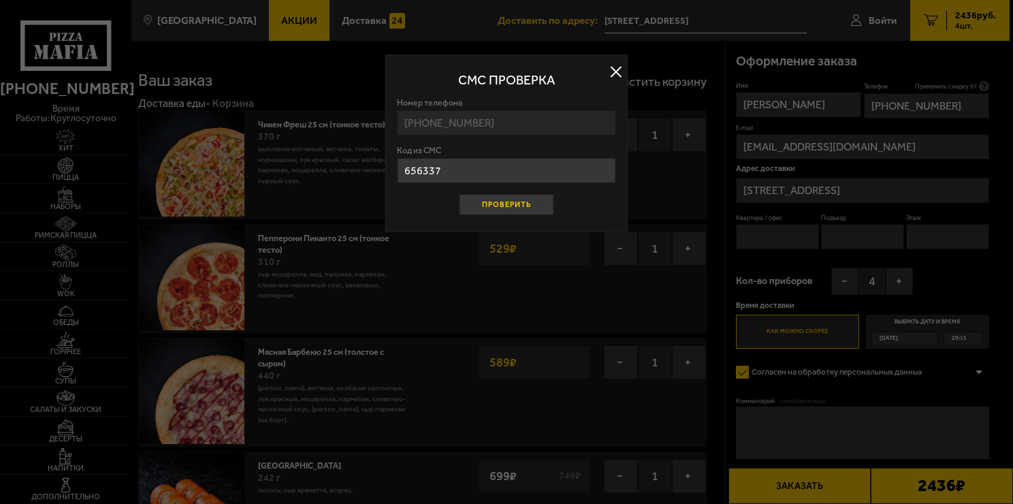
type input "656337"
click at [526, 208] on button "Проверить" at bounding box center [506, 204] width 95 height 21
type input "32"
type input "2"
type input "4"
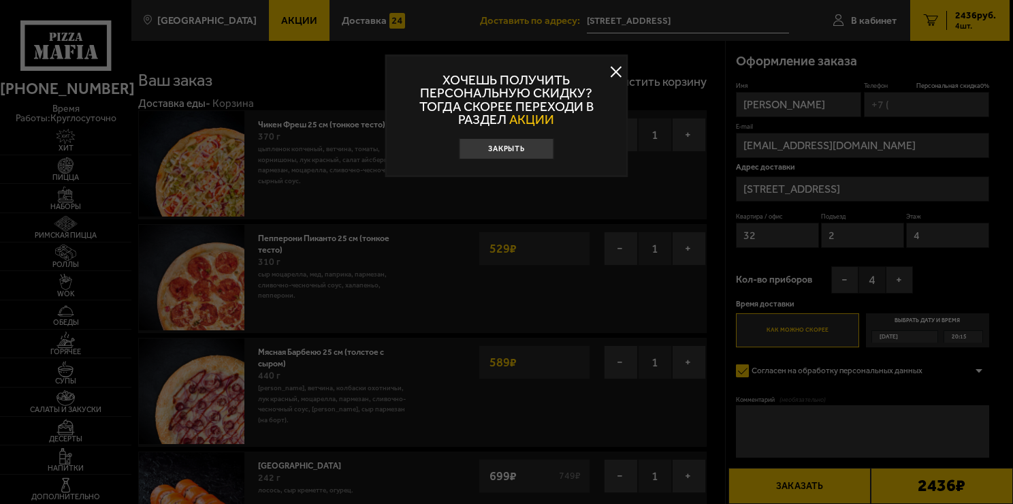
click at [534, 148] on button "Закрыть" at bounding box center [506, 148] width 95 height 21
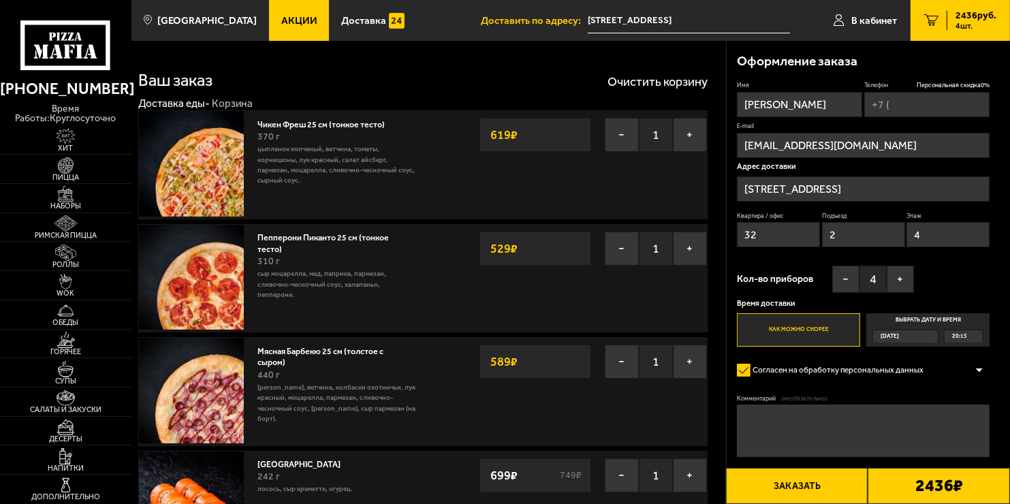
click at [901, 104] on input "Телефон Персональная скидка 0 %" at bounding box center [926, 104] width 125 height 25
type input "[PHONE_NUMBER]"
click at [831, 481] on button "Заказать" at bounding box center [797, 486] width 142 height 36
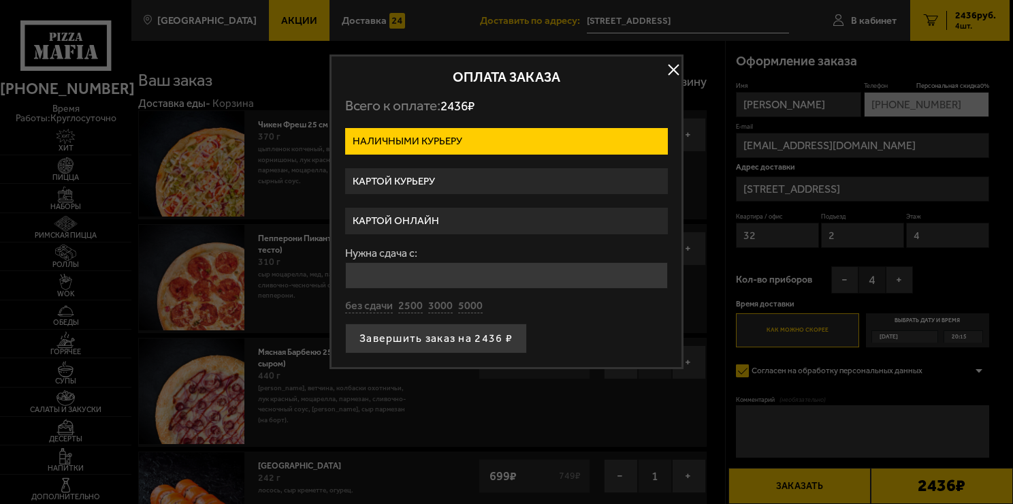
click at [416, 218] on label "Картой онлайн" at bounding box center [506, 221] width 323 height 27
click at [0, 0] on input "Картой онлайн" at bounding box center [0, 0] width 0 height 0
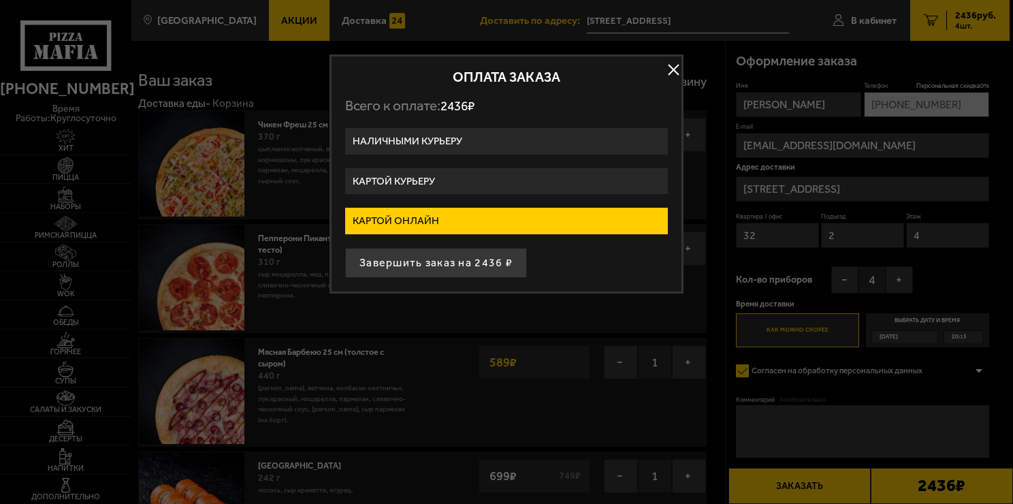
click at [680, 69] on button "button" at bounding box center [673, 69] width 20 height 20
